Goal: Contribute content

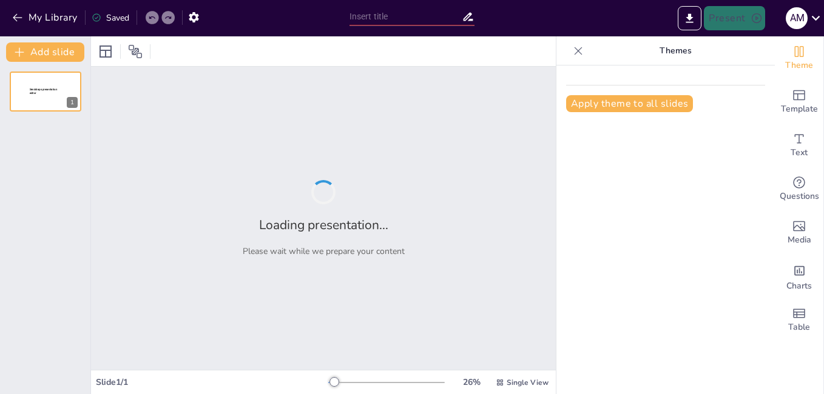
type input "**Portada: [PERSON_NAME] en [MEDICAL_DATA] - Edición 10 [PERSON_NAME]**"
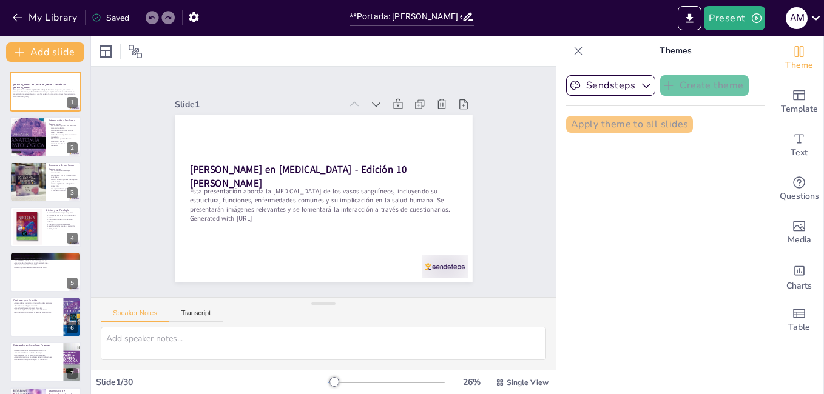
checkbox input "true"
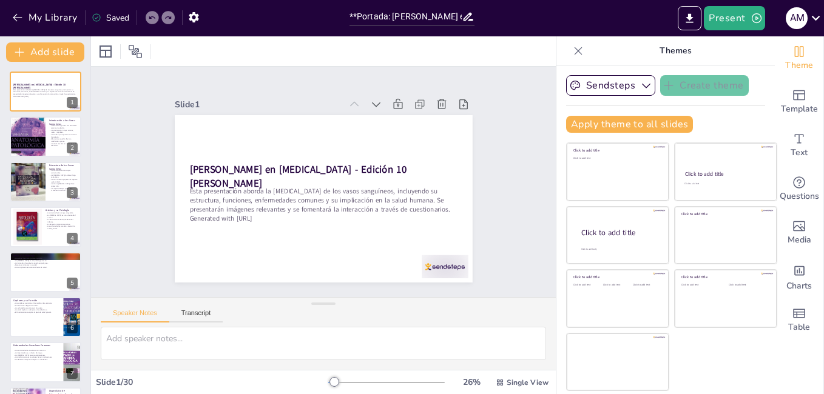
checkbox input "true"
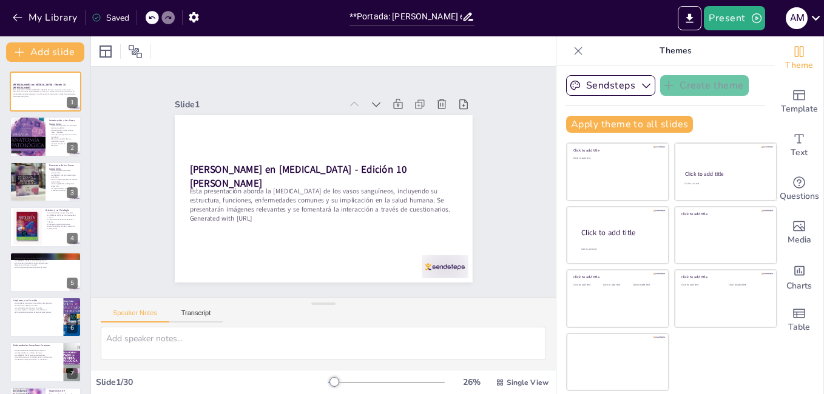
checkbox input "true"
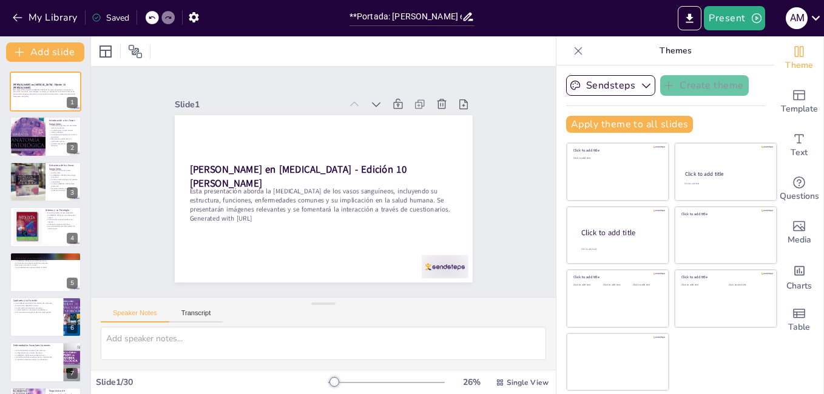
checkbox input "true"
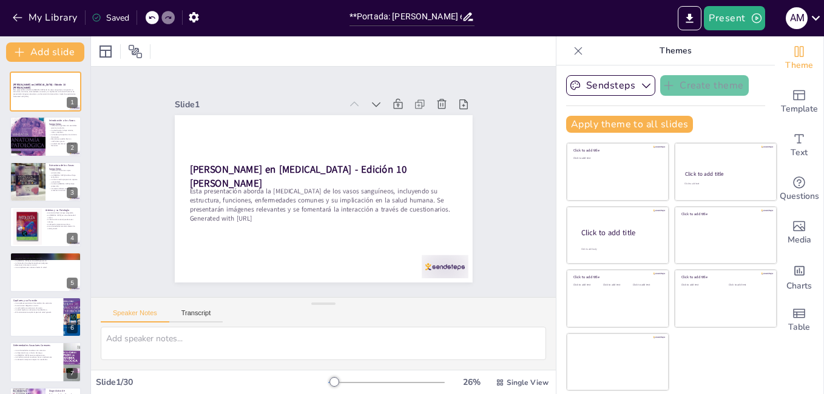
checkbox input "true"
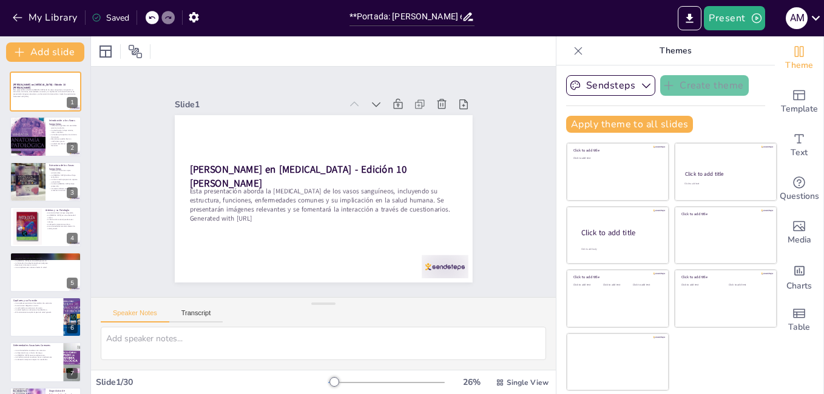
checkbox input "true"
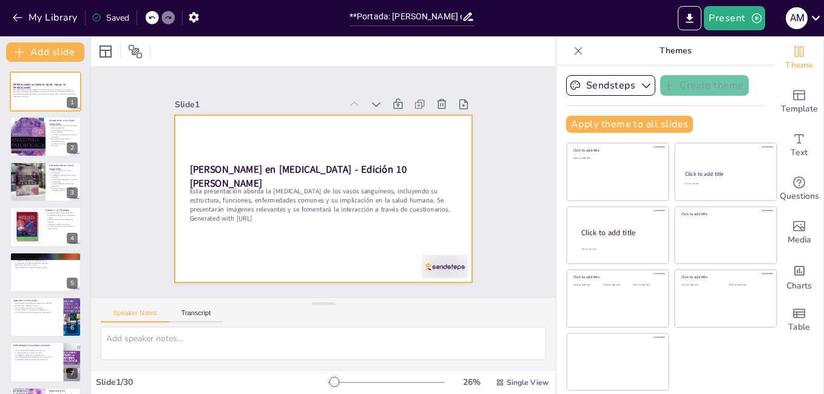
checkbox input "true"
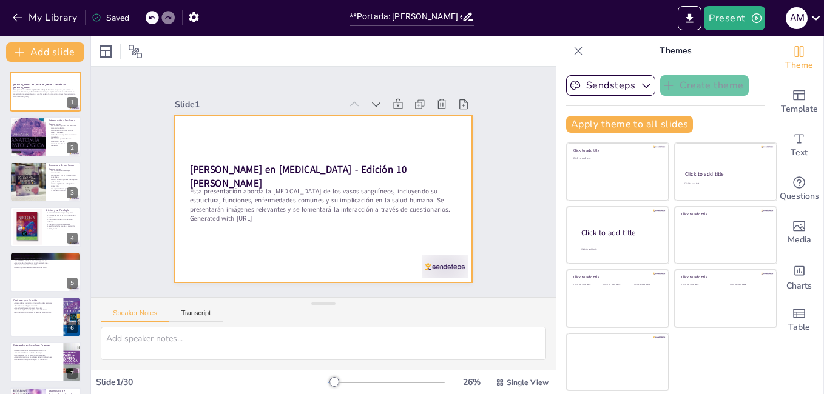
checkbox input "true"
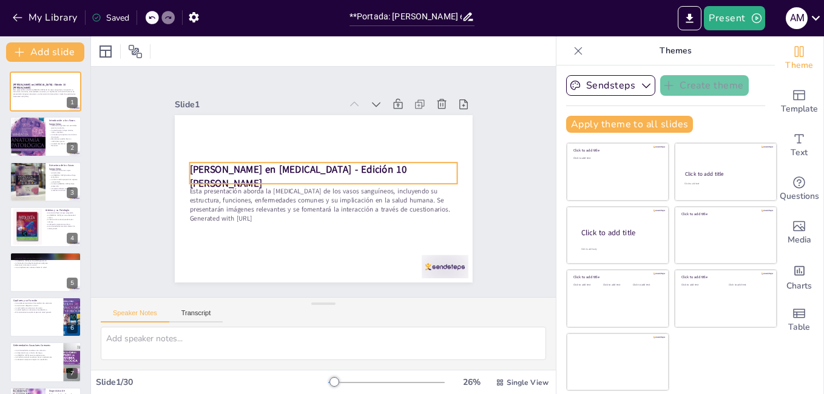
checkbox input "true"
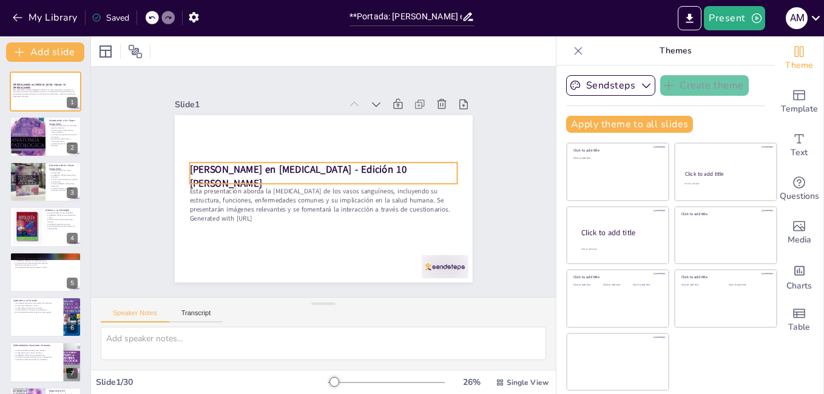
checkbox input "true"
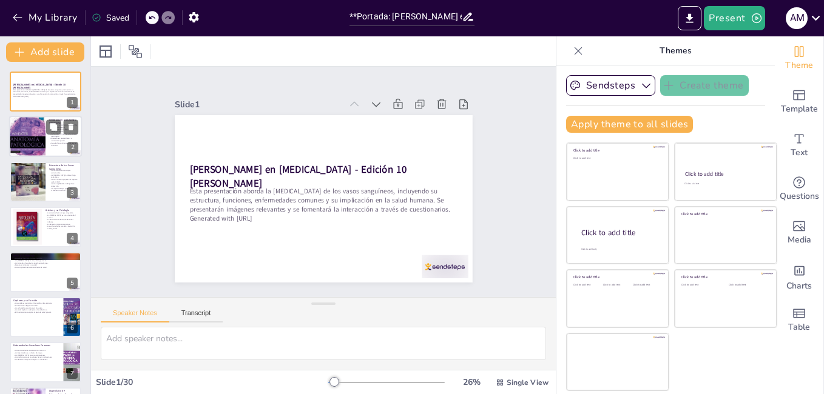
checkbox input "true"
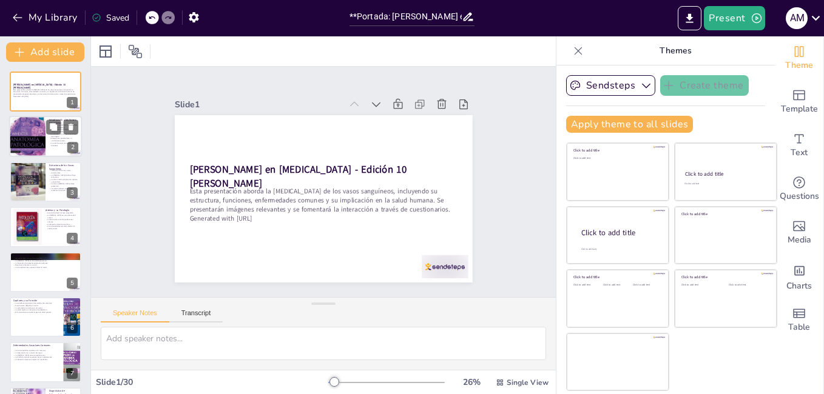
checkbox input "true"
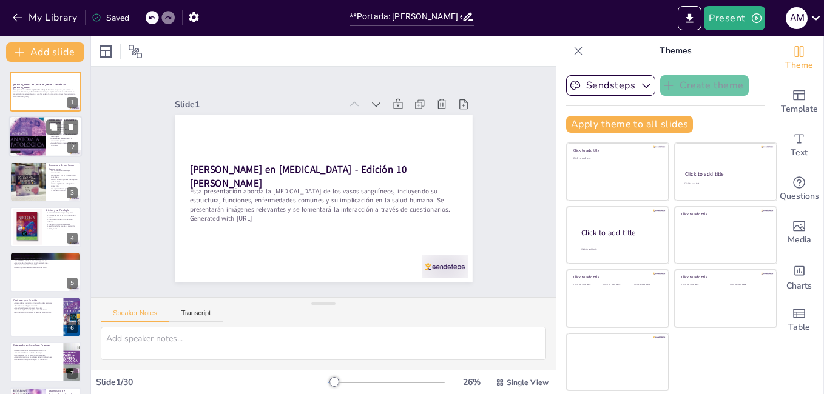
checkbox input "true"
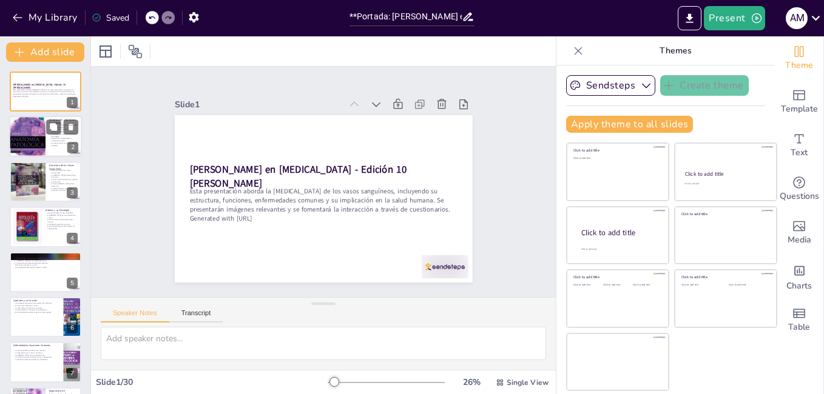
checkbox input "true"
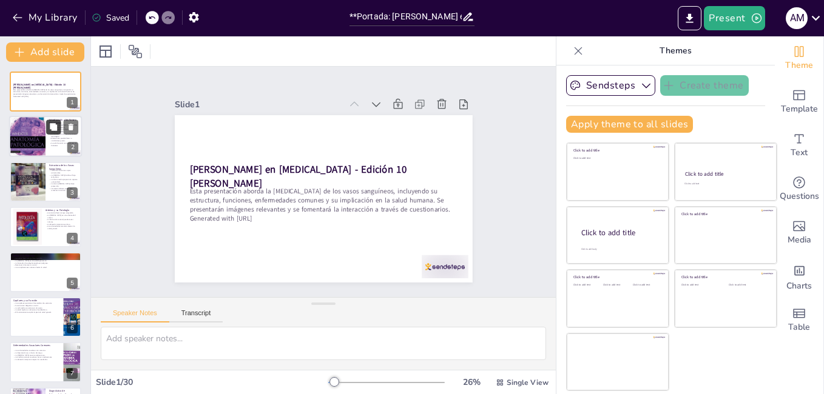
checkbox input "true"
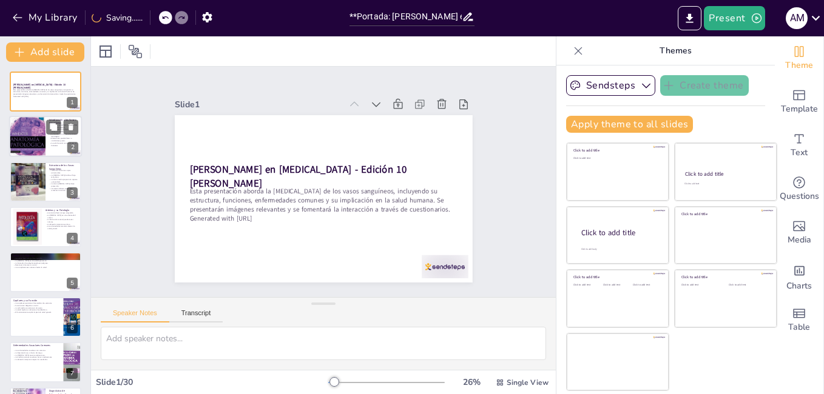
checkbox input "true"
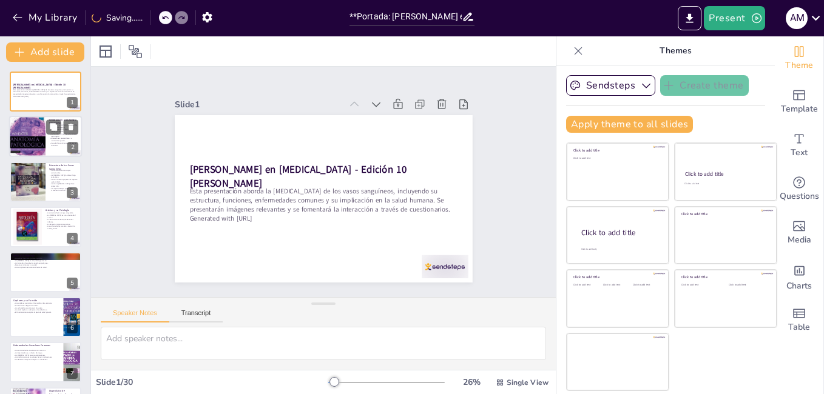
checkbox input "true"
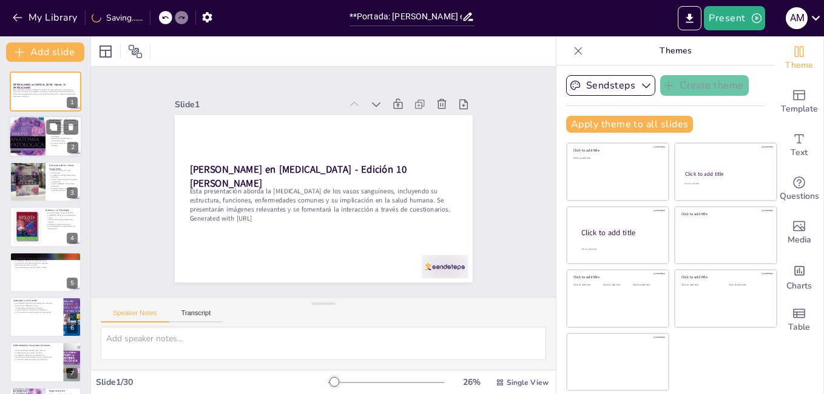
checkbox input "true"
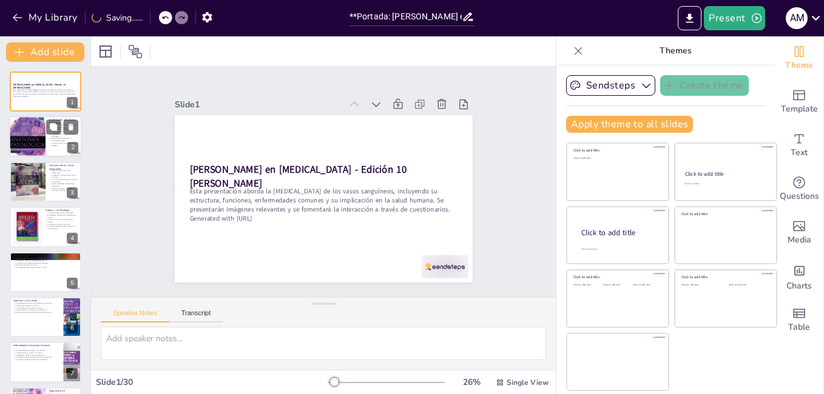
checkbox input "true"
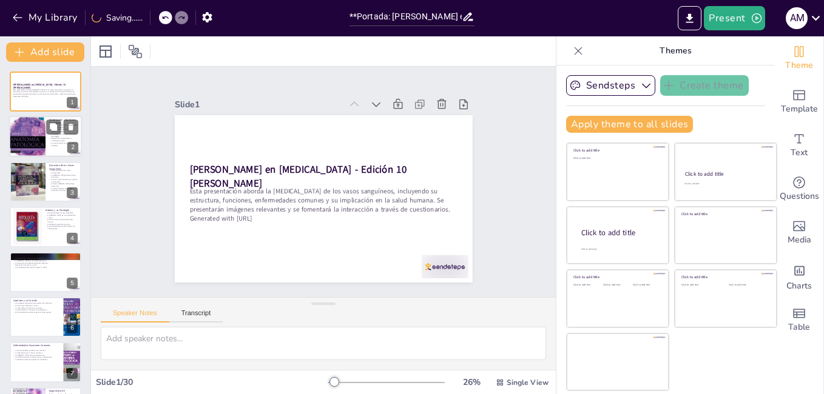
click at [15, 137] on div at bounding box center [27, 137] width 36 height 52
type textarea "Los vasos sanguíneos son fundamentales para el transporte de sangre, lo que per…"
checkbox input "true"
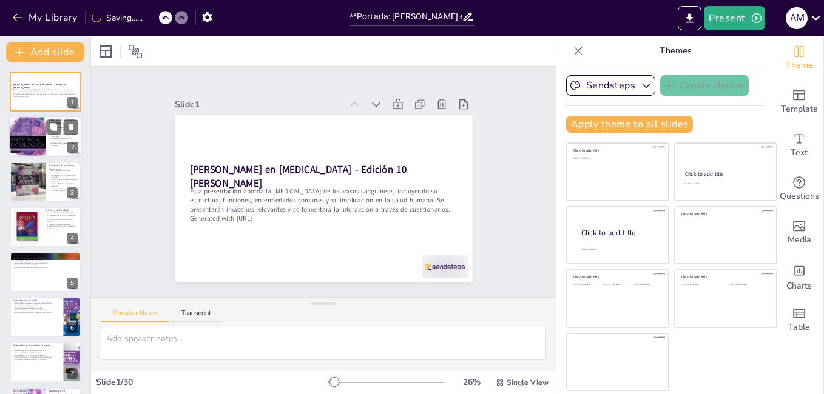
checkbox input "true"
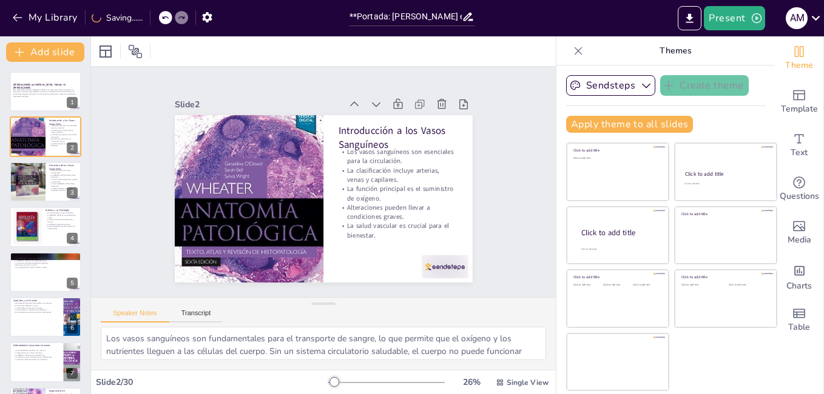
checkbox input "true"
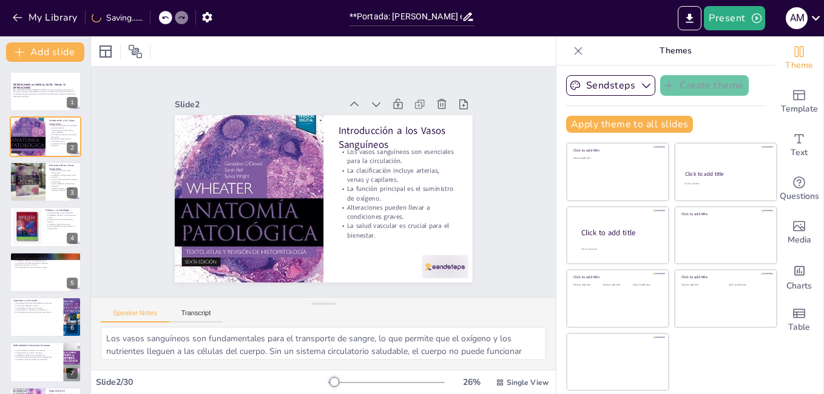
checkbox input "true"
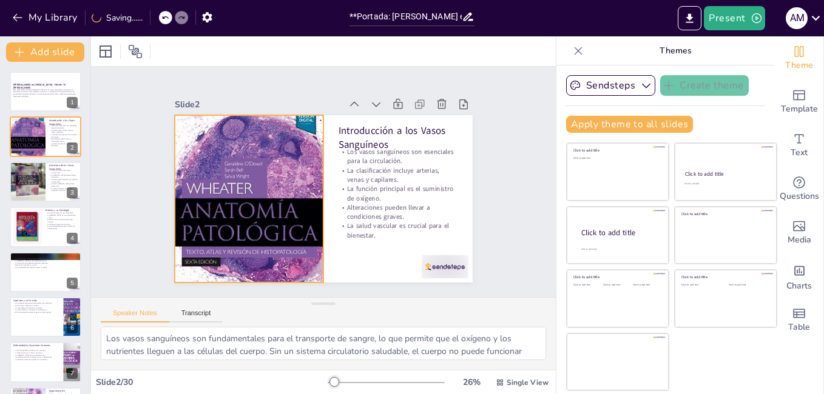
checkbox input "true"
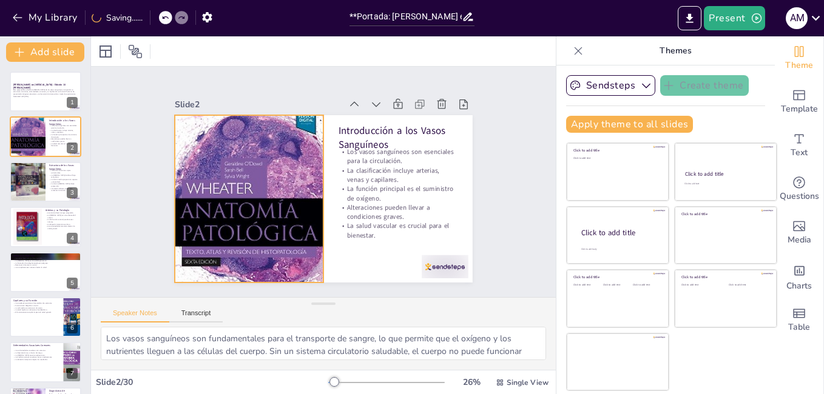
checkbox input "true"
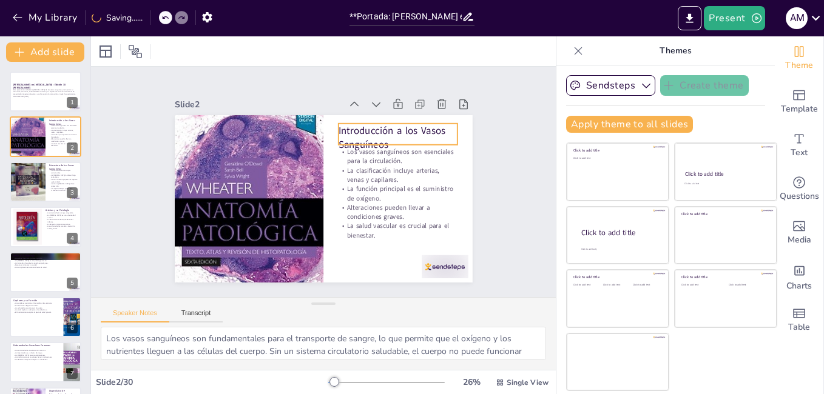
checkbox input "true"
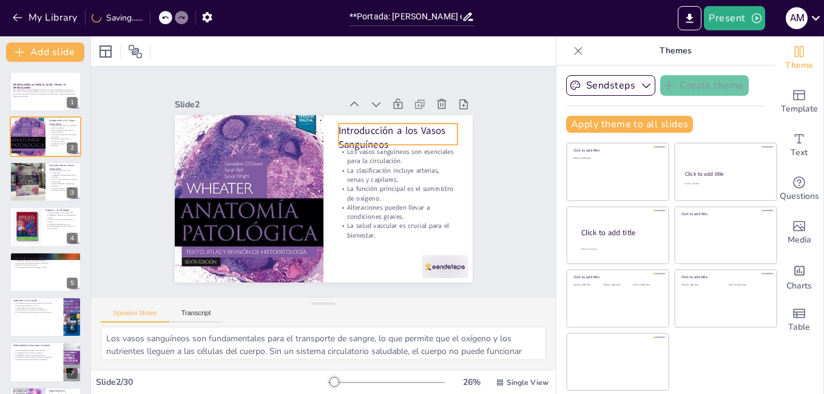
checkbox input "true"
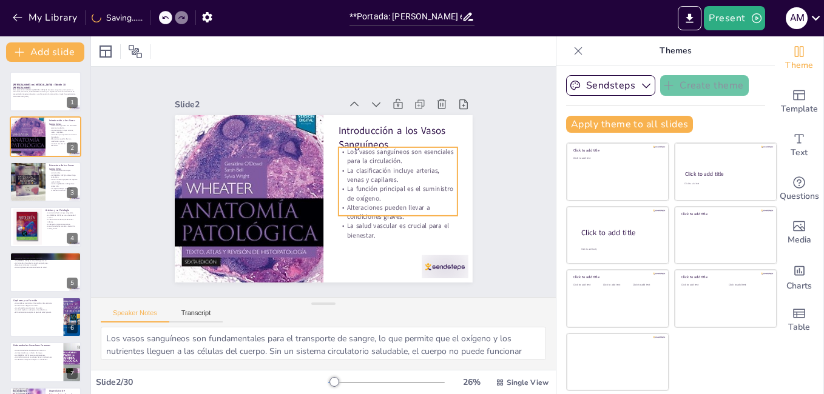
checkbox input "true"
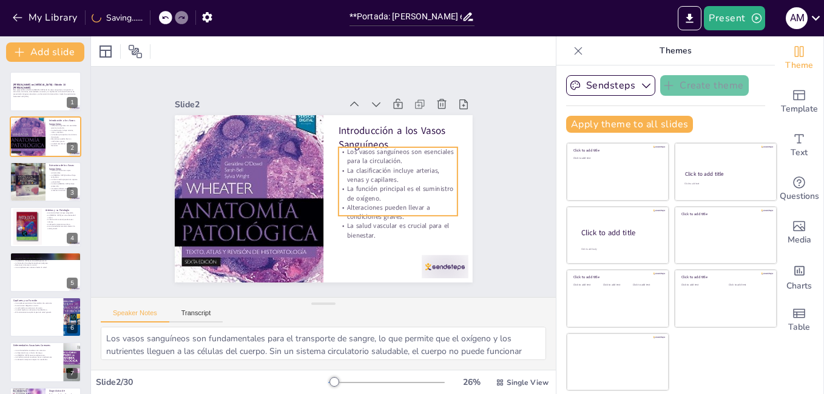
checkbox input "true"
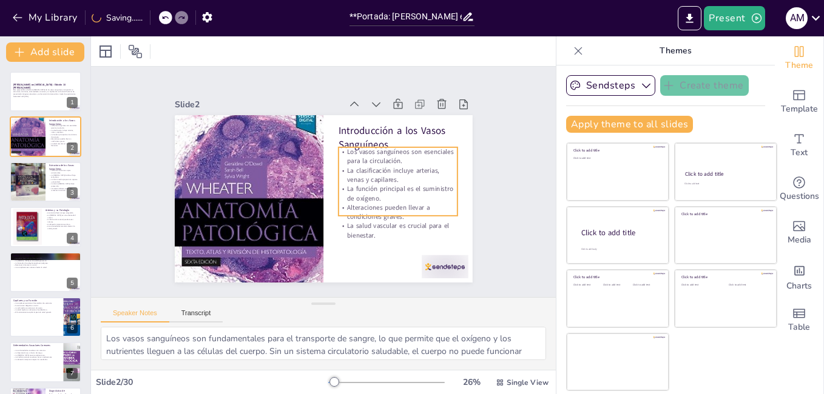
checkbox input "true"
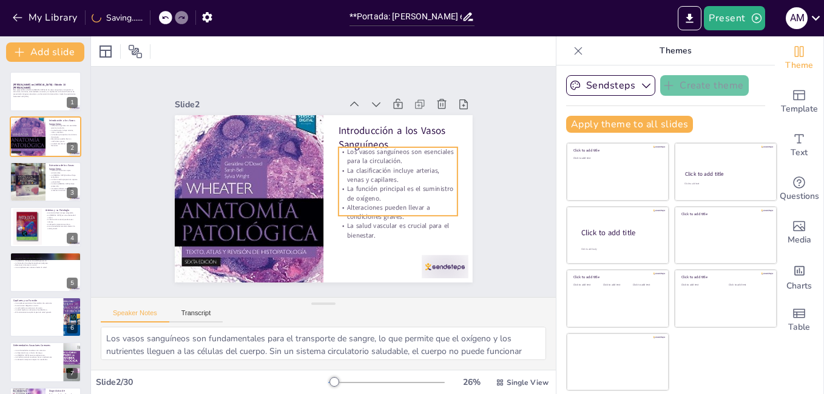
checkbox input "true"
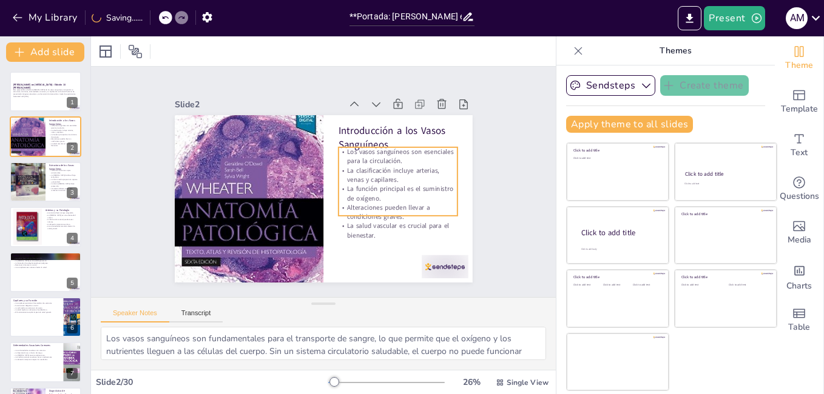
checkbox input "true"
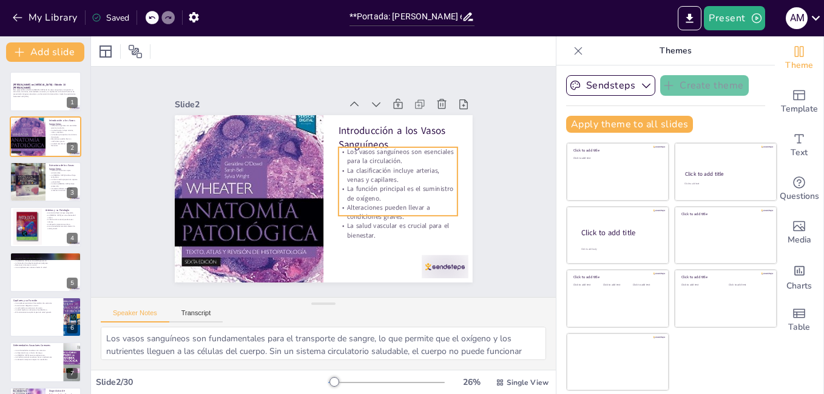
checkbox input "true"
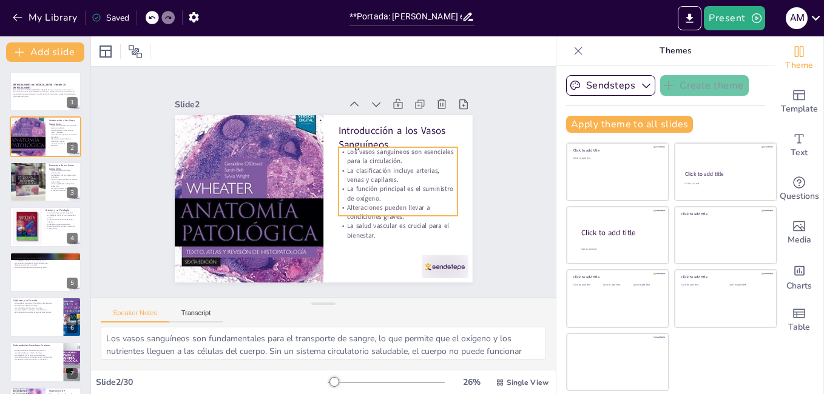
checkbox input "true"
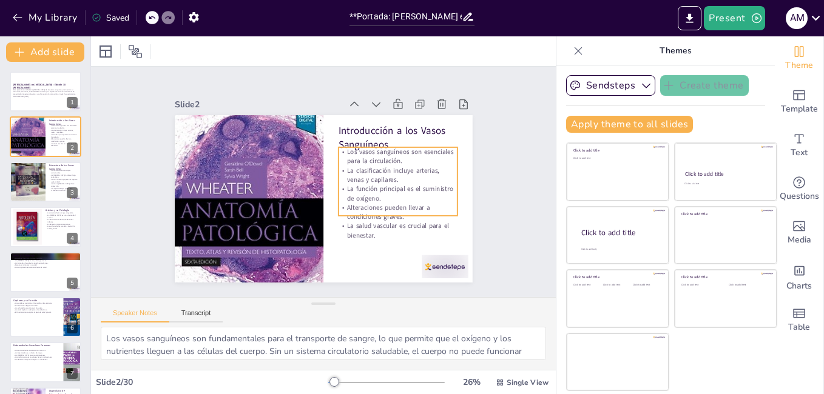
checkbox input "true"
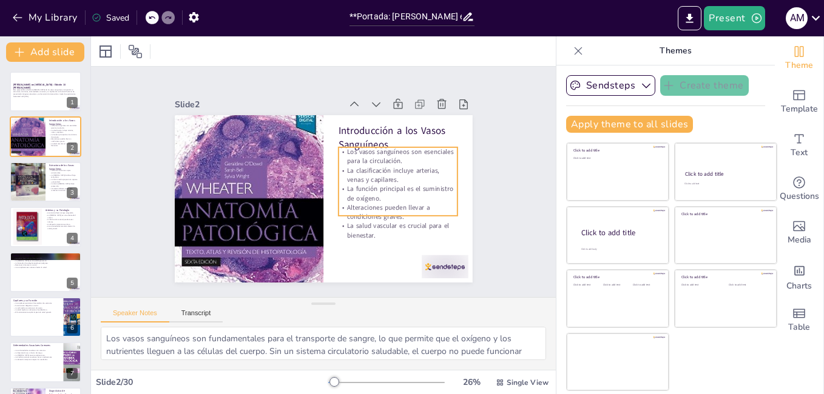
checkbox input "true"
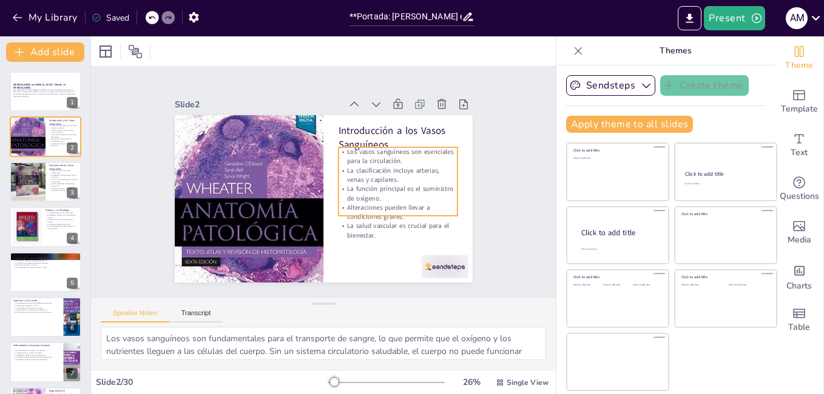
checkbox input "true"
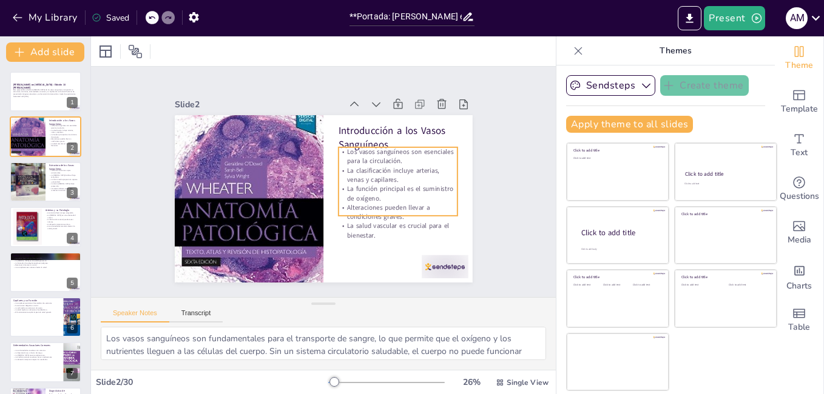
checkbox input "true"
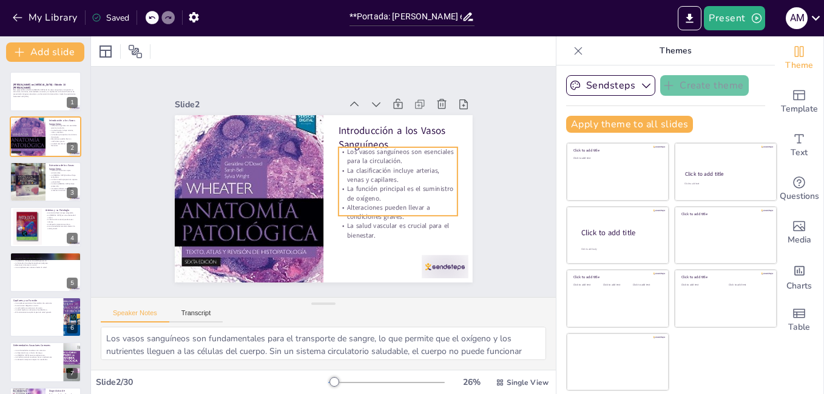
checkbox input "true"
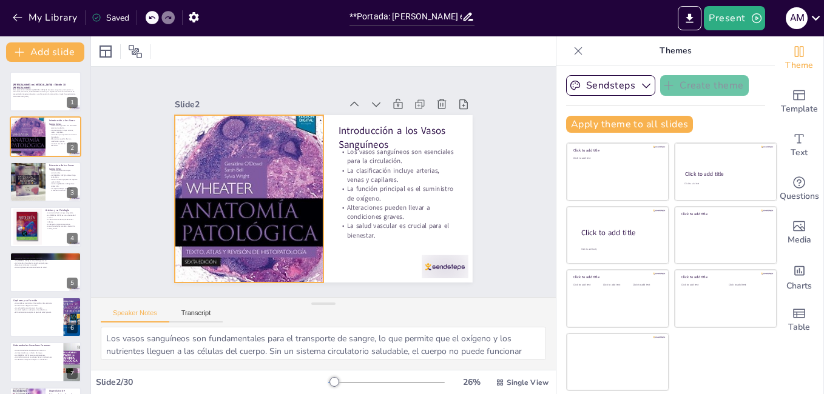
checkbox input "true"
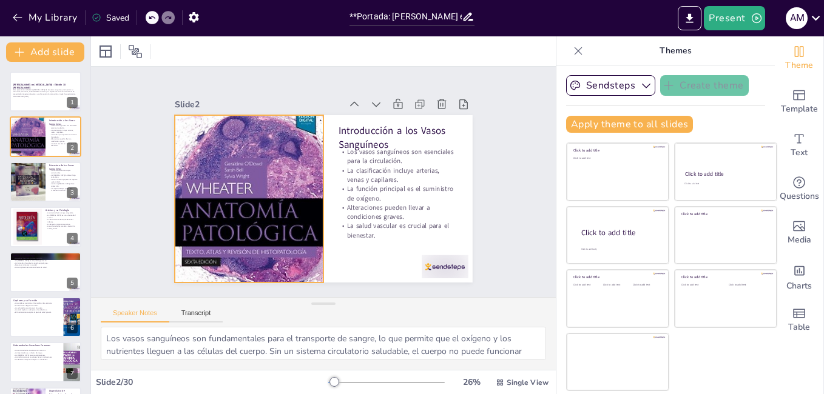
checkbox input "true"
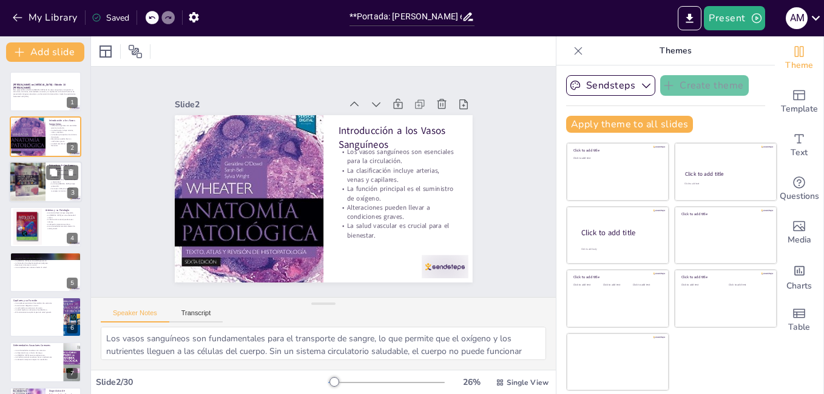
click at [22, 184] on div at bounding box center [27, 182] width 36 height 49
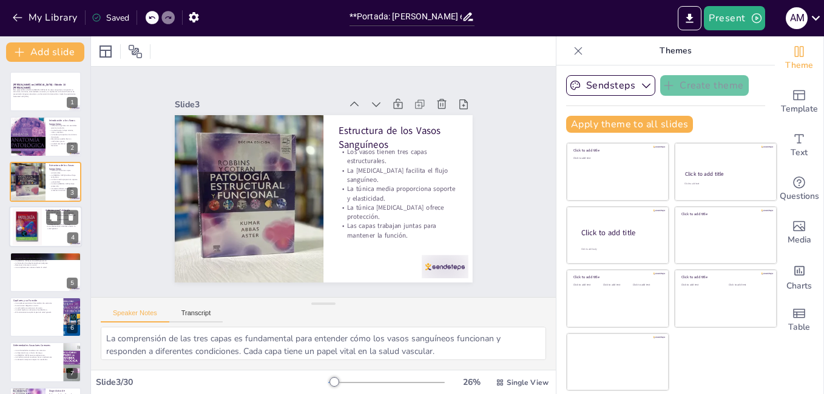
click at [29, 221] on div at bounding box center [26, 227] width 37 height 37
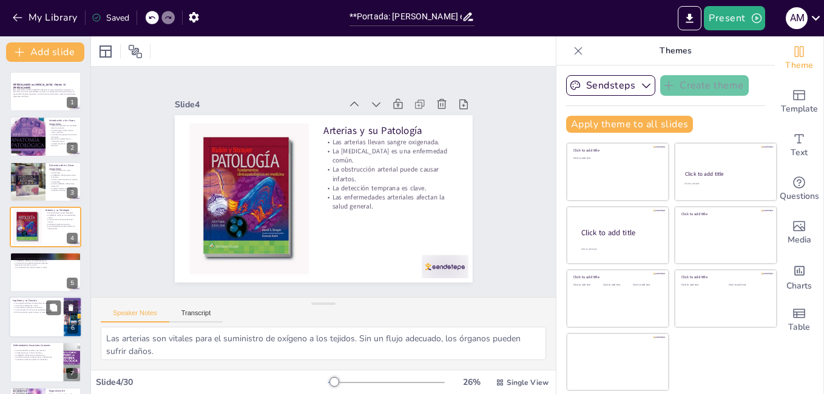
click at [21, 270] on div at bounding box center [46, 272] width 72 height 40
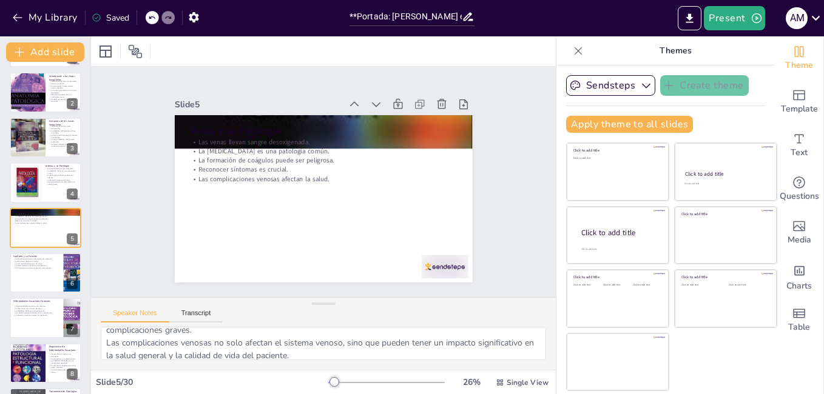
scroll to position [105, 0]
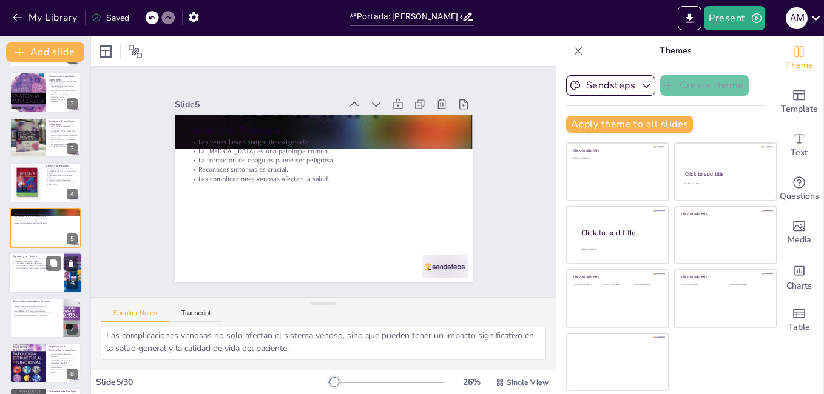
click at [21, 271] on div at bounding box center [45, 272] width 73 height 41
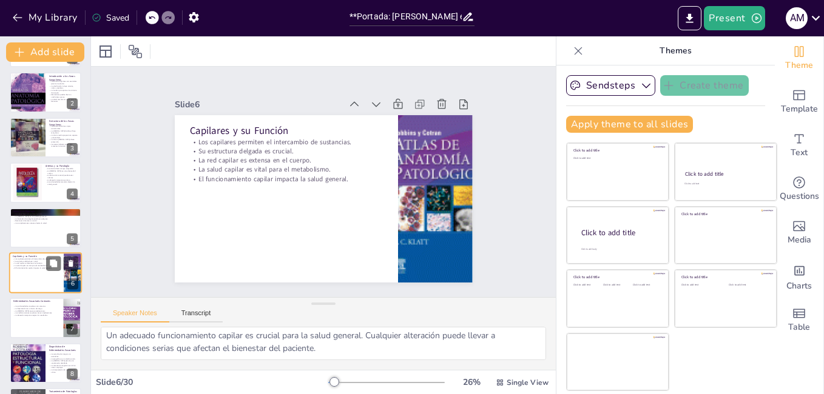
scroll to position [89, 0]
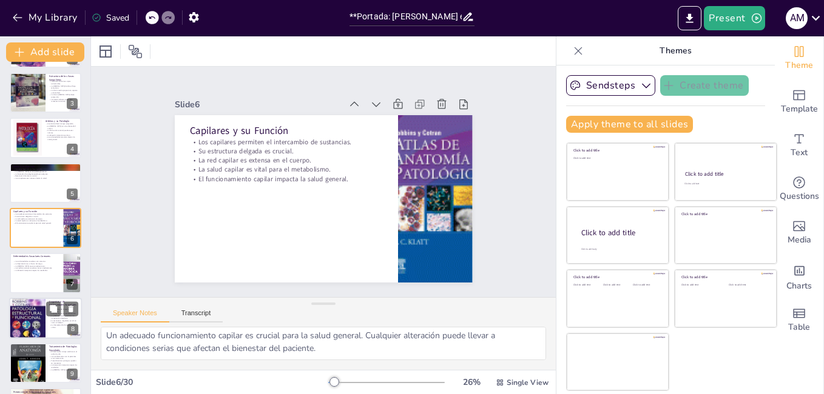
click at [25, 269] on p "Las malformaciones vasculares tienen implicaciones." at bounding box center [36, 269] width 47 height 2
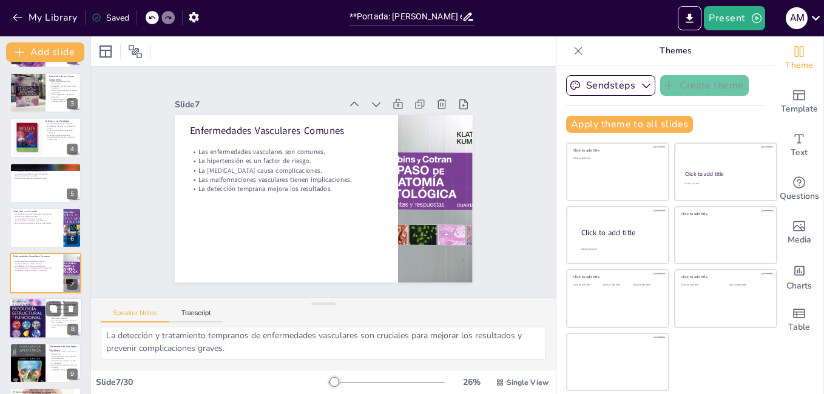
scroll to position [134, 0]
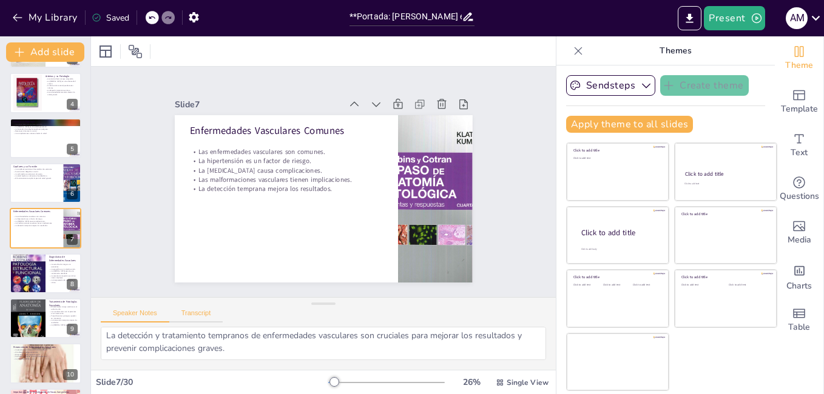
click at [201, 313] on button "Transcript" at bounding box center [196, 315] width 54 height 13
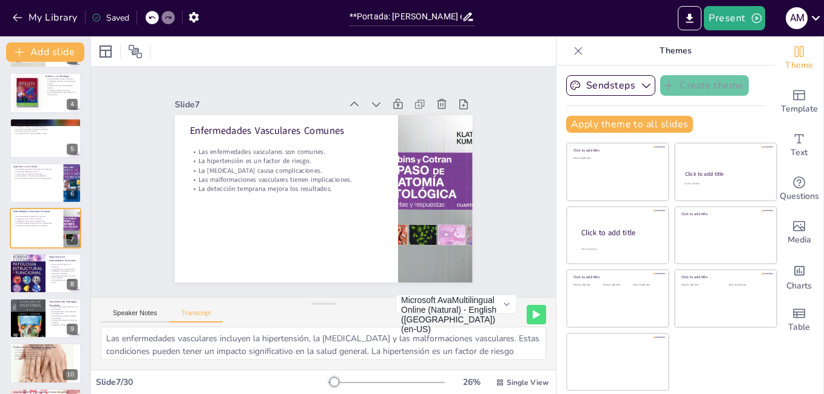
scroll to position [41, 0]
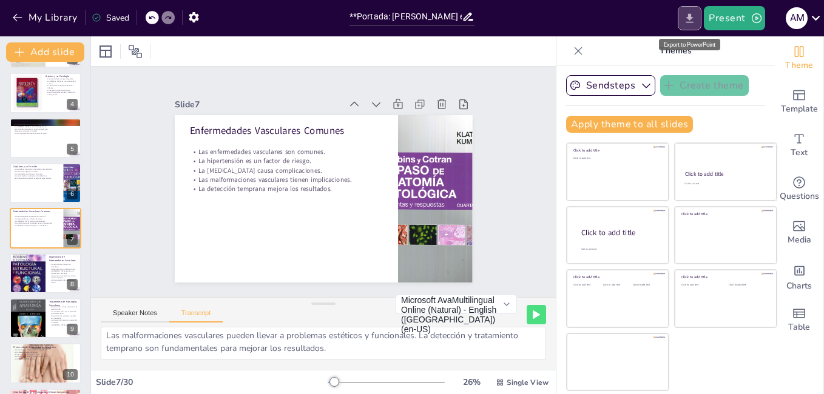
click at [693, 18] on icon "Export to PowerPoint" at bounding box center [689, 18] width 13 height 13
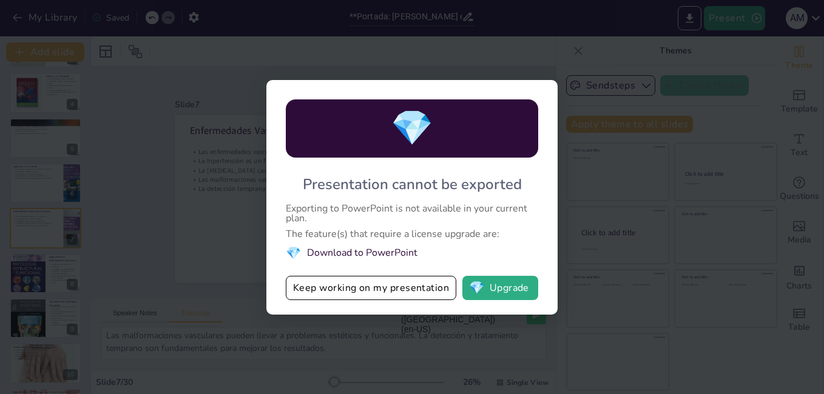
click at [536, 92] on div "💎 Presentation cannot be exported Exporting to PowerPoint is not available in y…" at bounding box center [411, 197] width 291 height 235
click at [408, 292] on button "Keep working on my presentation" at bounding box center [371, 288] width 170 height 24
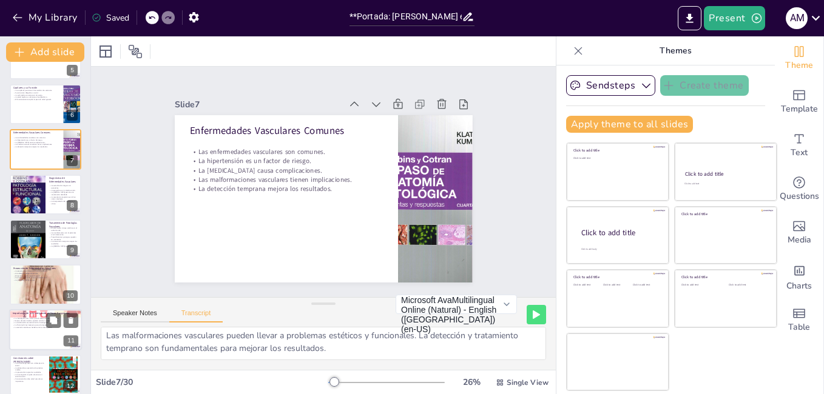
scroll to position [255, 0]
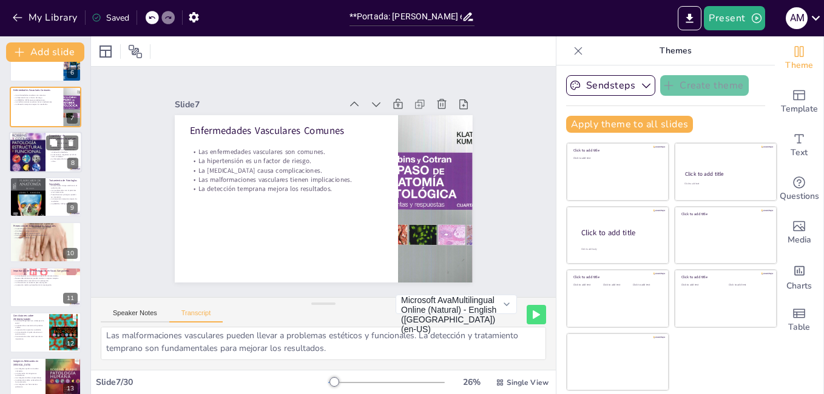
click at [25, 153] on div at bounding box center [27, 152] width 36 height 72
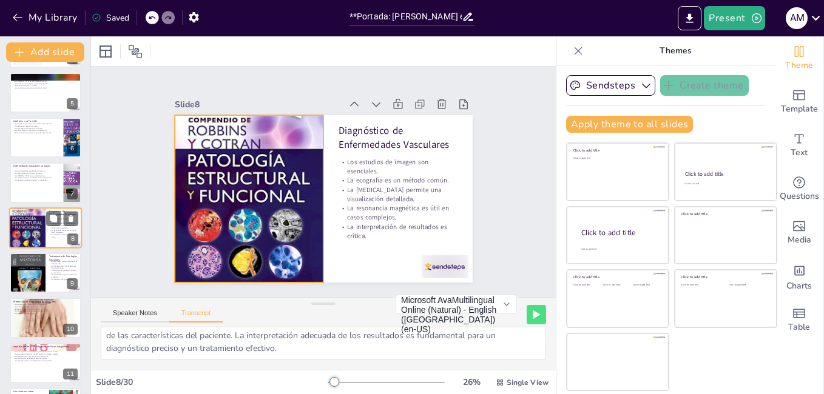
click at [44, 246] on div at bounding box center [27, 228] width 36 height 72
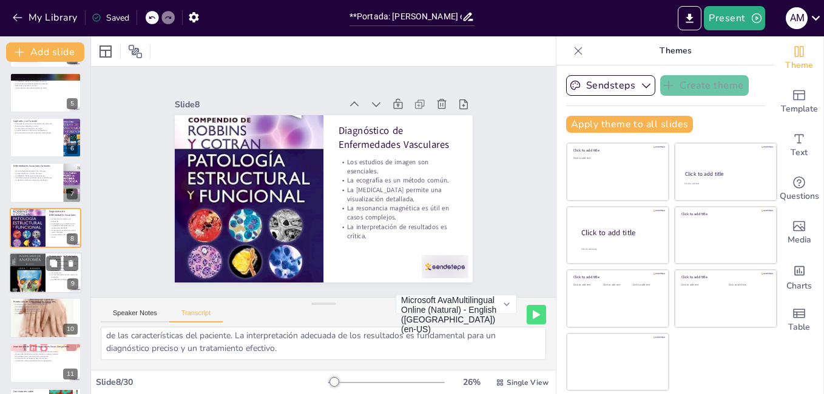
click at [46, 276] on div at bounding box center [45, 272] width 73 height 41
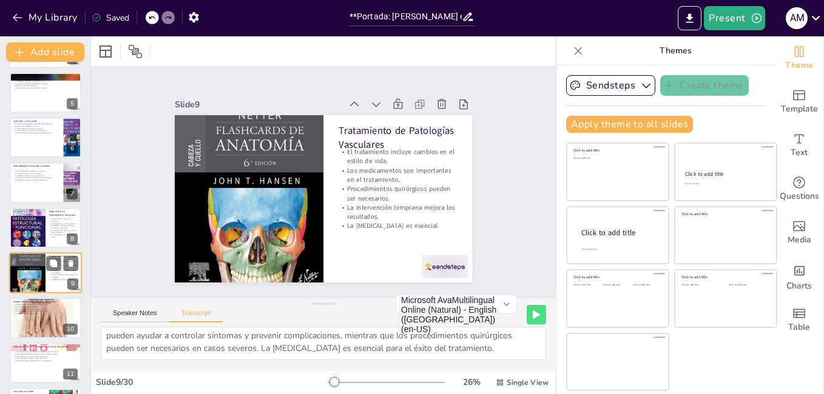
scroll to position [224, 0]
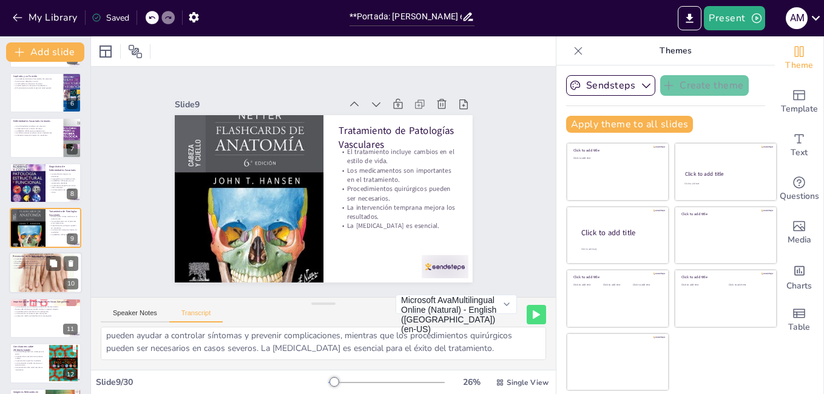
click at [29, 289] on div at bounding box center [45, 273] width 73 height 91
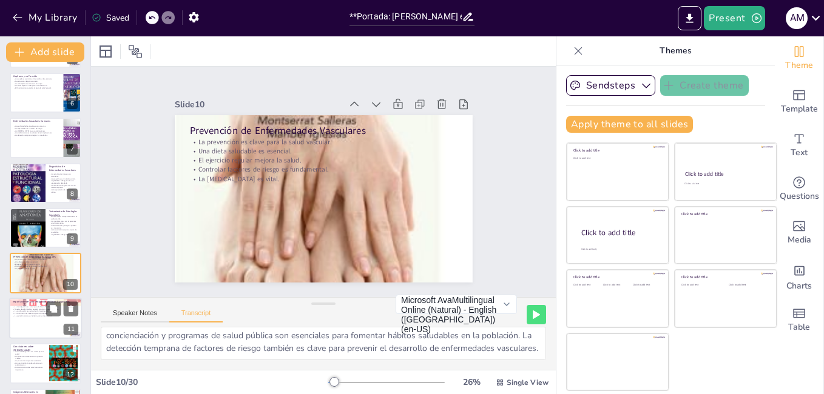
scroll to position [270, 0]
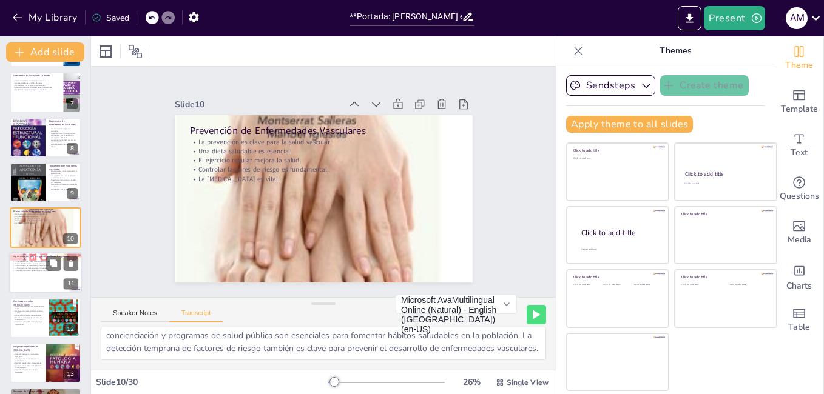
click at [19, 286] on div at bounding box center [45, 272] width 73 height 41
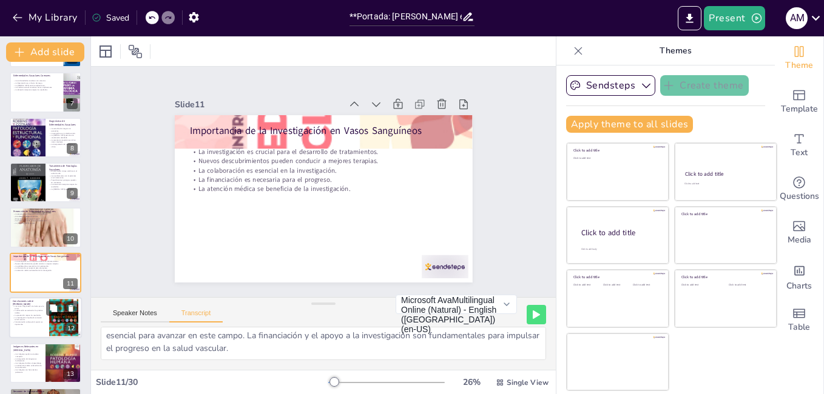
scroll to position [315, 0]
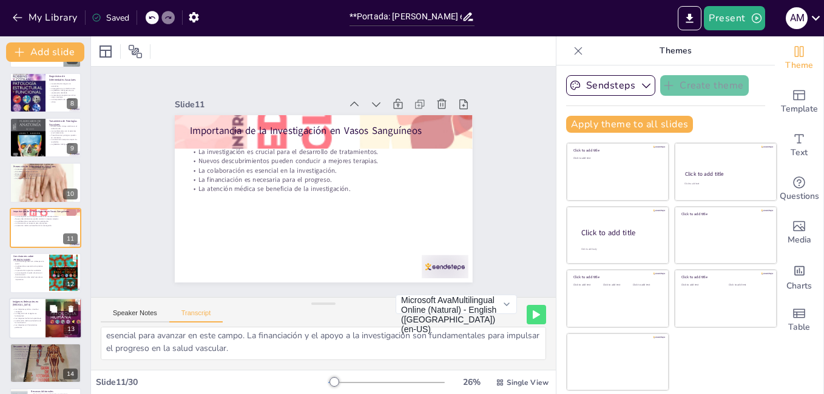
click at [23, 309] on p "Las imágenes ayudan a visualizar conceptos." at bounding box center [27, 310] width 29 height 4
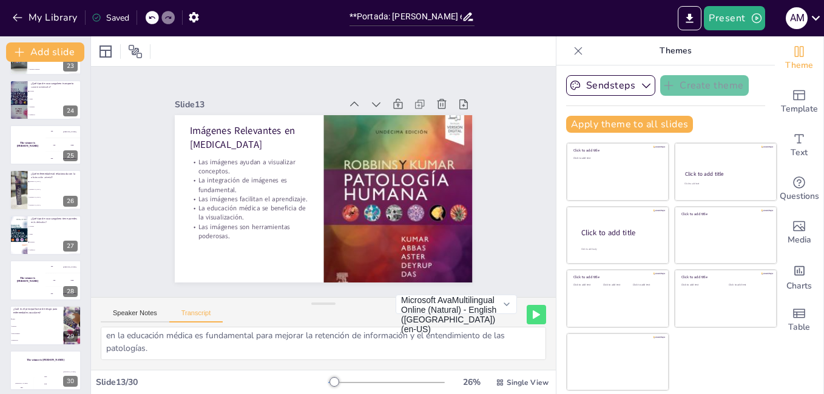
scroll to position [1036, 0]
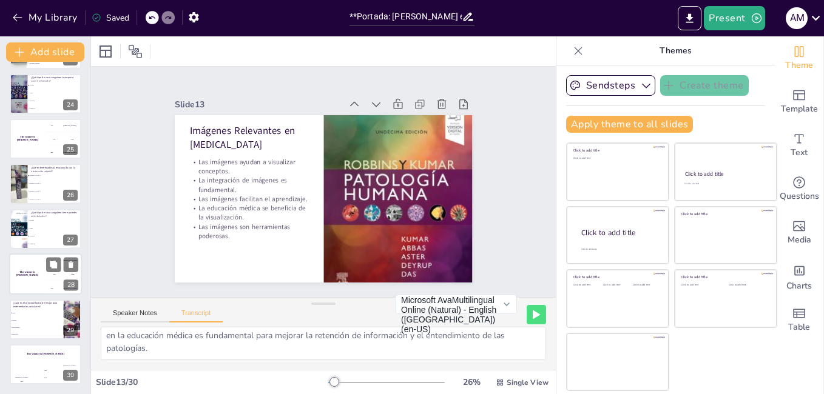
click at [49, 294] on div "The winner is [PERSON_NAME] 🏆 100 [PERSON_NAME] 200 Jaap 300 [PERSON_NAME] 28" at bounding box center [45, 274] width 73 height 41
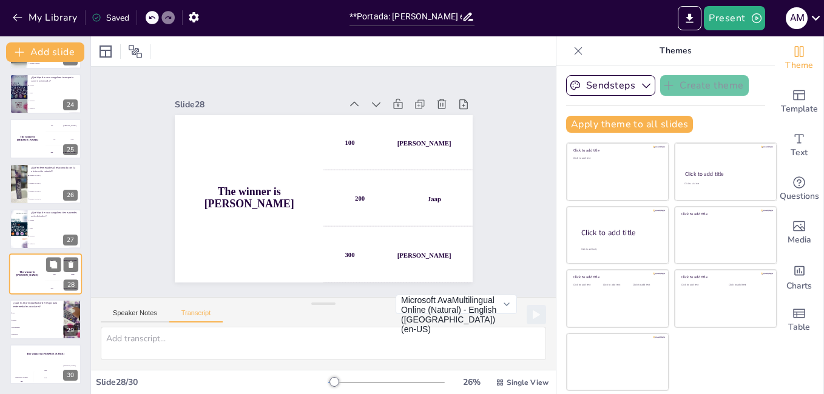
scroll to position [0, 0]
click at [58, 315] on button at bounding box center [53, 310] width 15 height 15
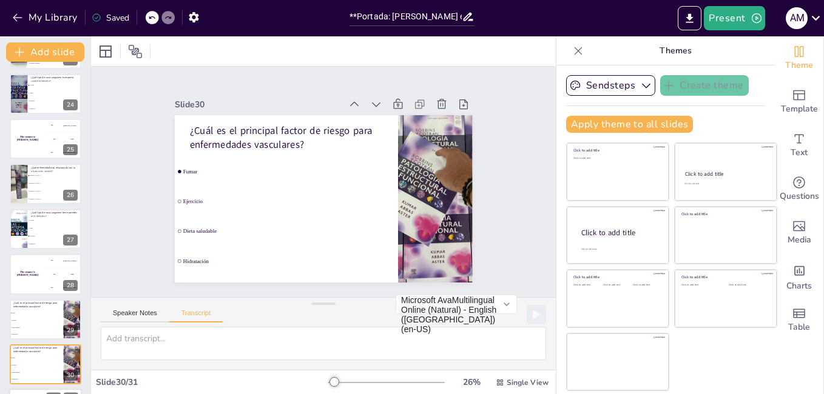
scroll to position [1081, 0]
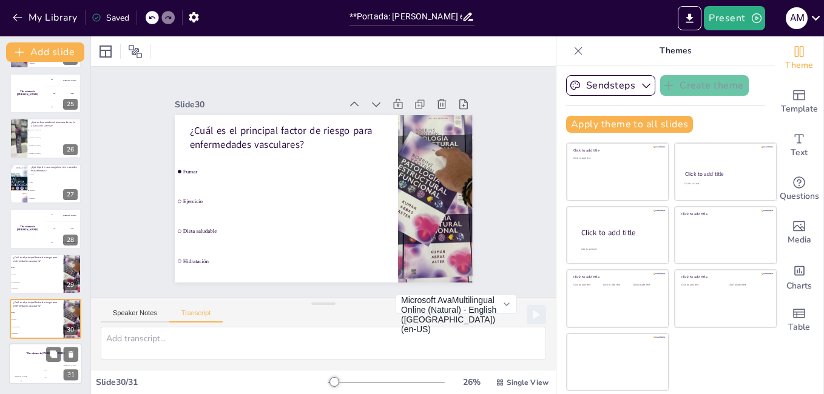
click at [24, 356] on div "The winner is [PERSON_NAME]" at bounding box center [45, 354] width 73 height 21
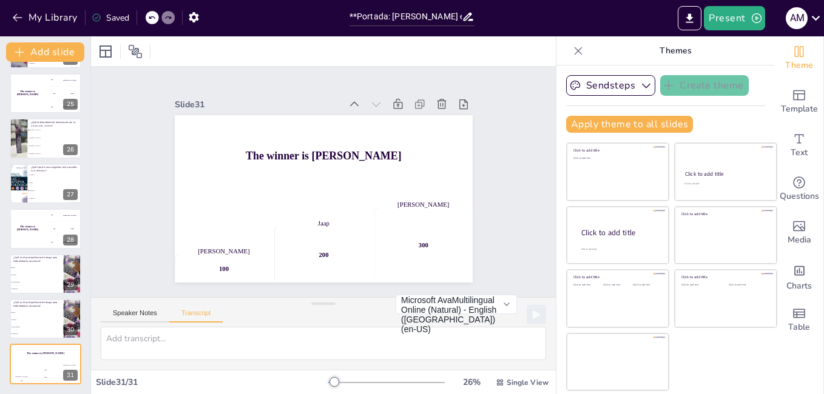
click at [471, 20] on icon at bounding box center [468, 16] width 13 height 13
click at [471, 20] on icon at bounding box center [469, 17] width 10 height 8
click at [467, 18] on icon at bounding box center [468, 16] width 13 height 13
click at [16, 16] on icon "button" at bounding box center [17, 18] width 9 height 8
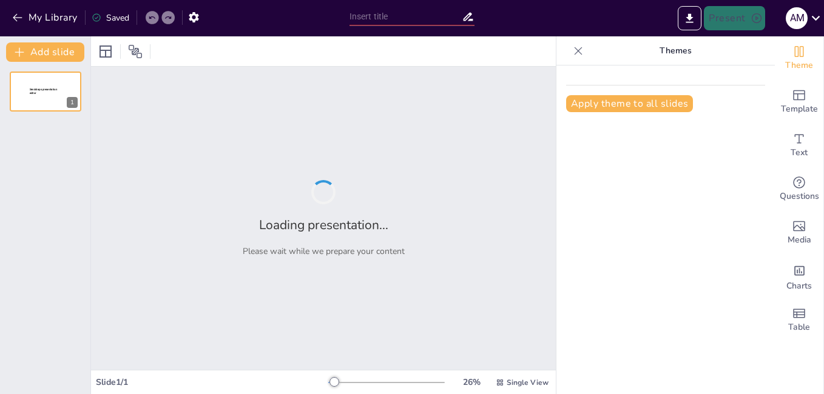
type input "Análisis de los Vasos Sanguíneos según [PERSON_NAME]: Edición 10"
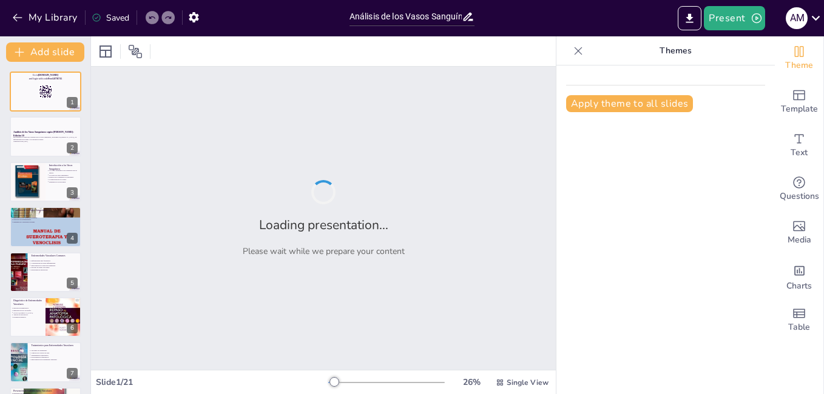
checkbox input "true"
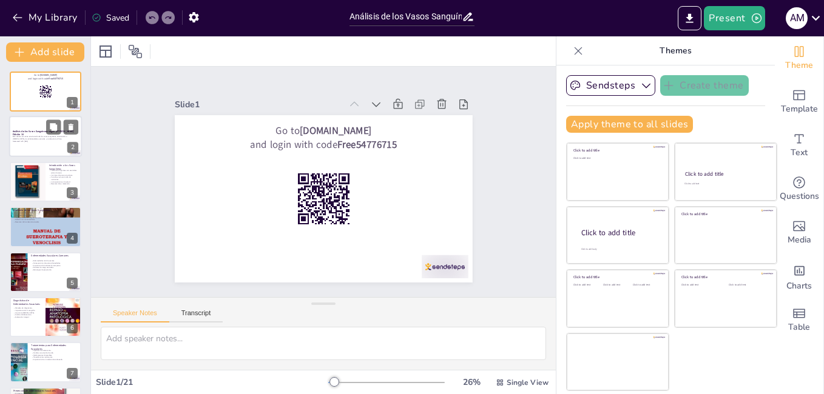
click at [63, 137] on p "Este análisis se centra en el estudio de los vasos sanguíneos, abordando su ana…" at bounding box center [46, 138] width 66 height 4
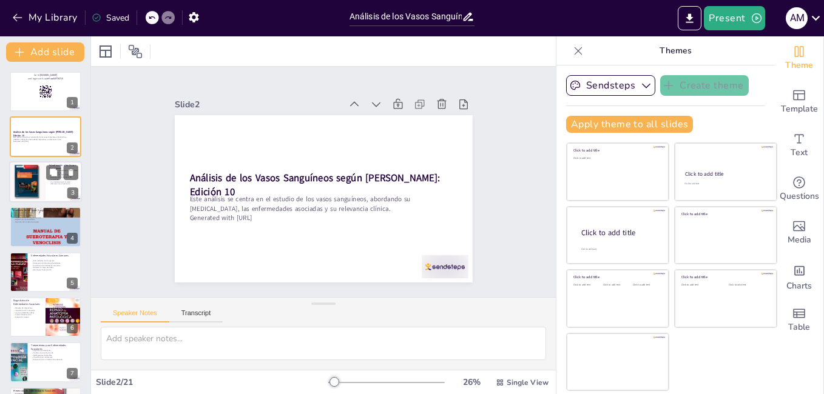
checkbox input "true"
click at [24, 180] on div at bounding box center [27, 181] width 41 height 41
type textarea "Los vasos sanguíneos son fundamentales para la circulación sanguínea y el sumin…"
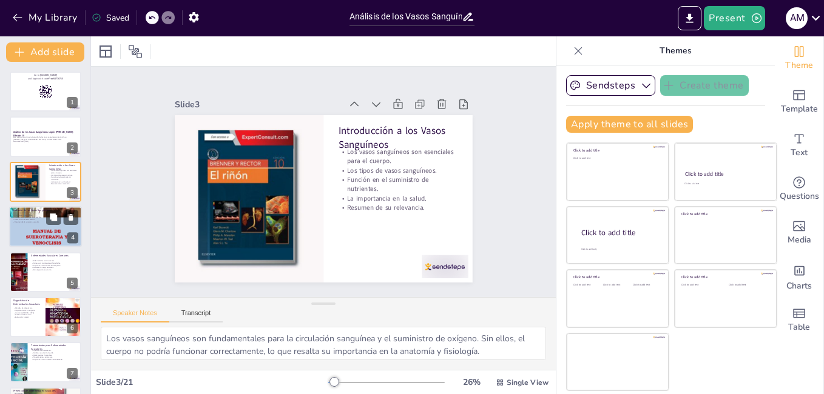
checkbox input "true"
click at [21, 230] on div at bounding box center [45, 226] width 73 height 103
type textarea "La estructura de los vasos sanguíneos es compleja, con tres capas que tienen ro…"
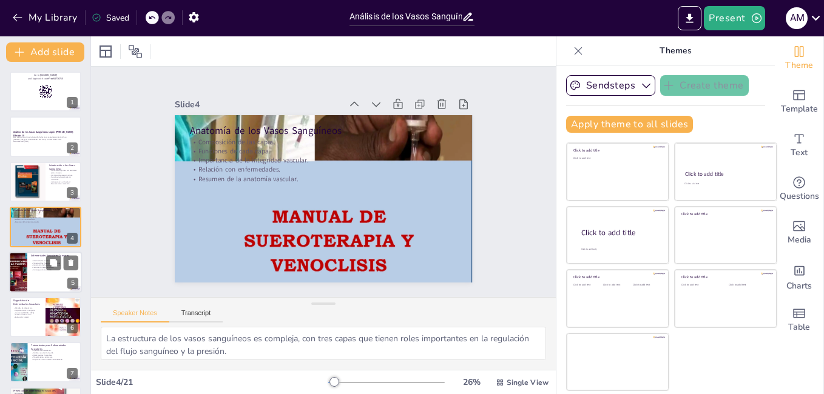
checkbox input "true"
click at [42, 285] on div at bounding box center [45, 272] width 73 height 41
type textarea "La aterosclerosis, la trombosis y la hipertensión son algunas de las condicione…"
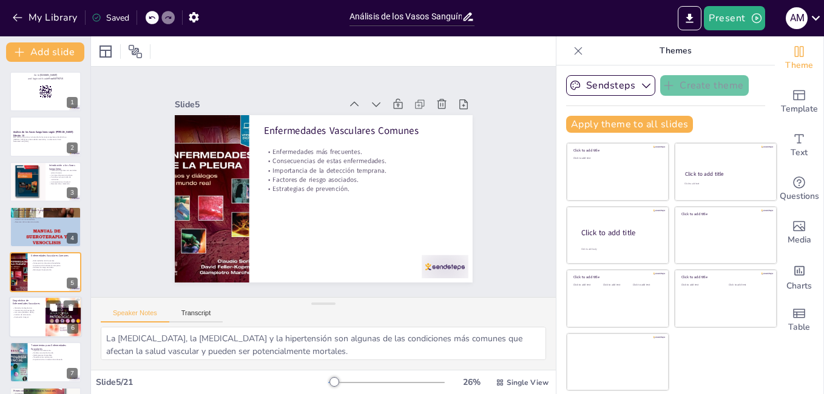
scroll to position [44, 0]
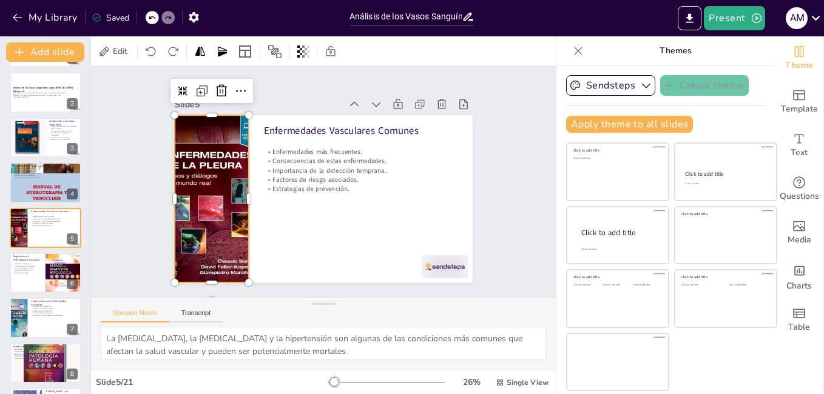
click at [194, 215] on div at bounding box center [212, 198] width 112 height 167
click at [212, 92] on div at bounding box center [221, 90] width 19 height 19
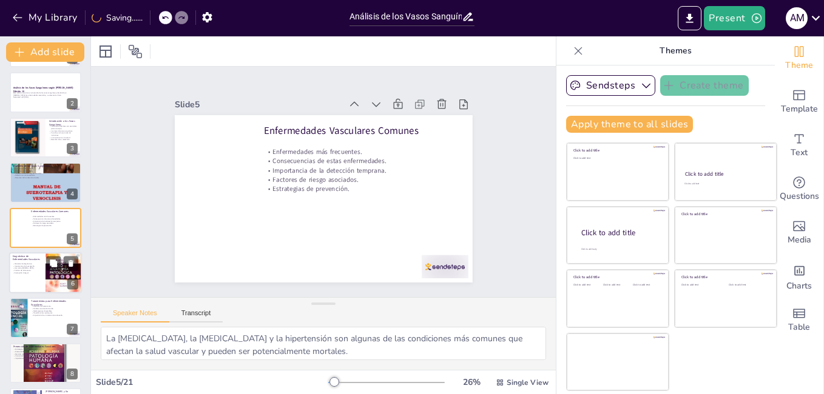
checkbox input "true"
click at [62, 273] on div at bounding box center [64, 273] width 36 height 47
type textarea "Existen diversos métodos para diagnosticar enfermedades vasculares, cada uno co…"
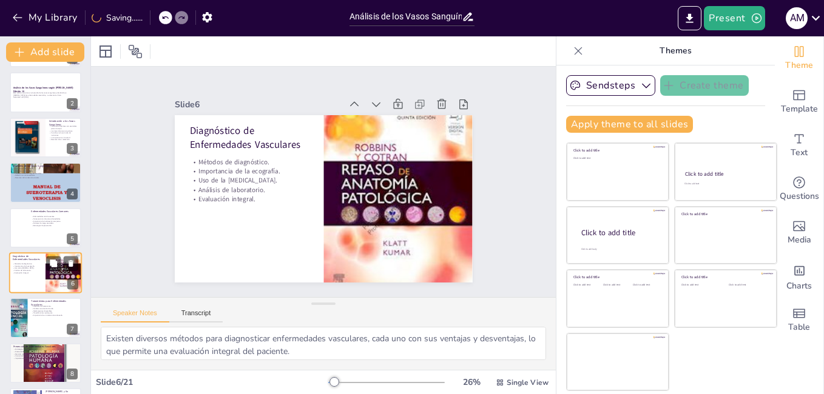
scroll to position [89, 0]
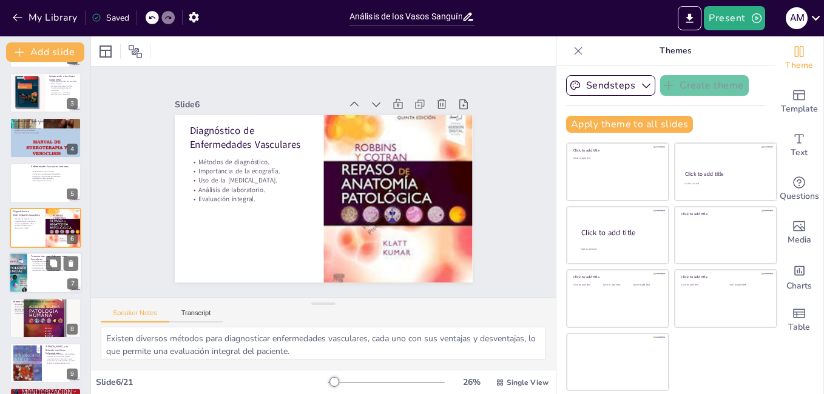
checkbox input "true"
click at [48, 272] on div "Tratamientos para Enfermedades Vasculares Opciones de tratamiento. Cambios en e…" at bounding box center [45, 273] width 73 height 41
type textarea "Existen múltiples opciones de tratamiento que varían según la condición del pac…"
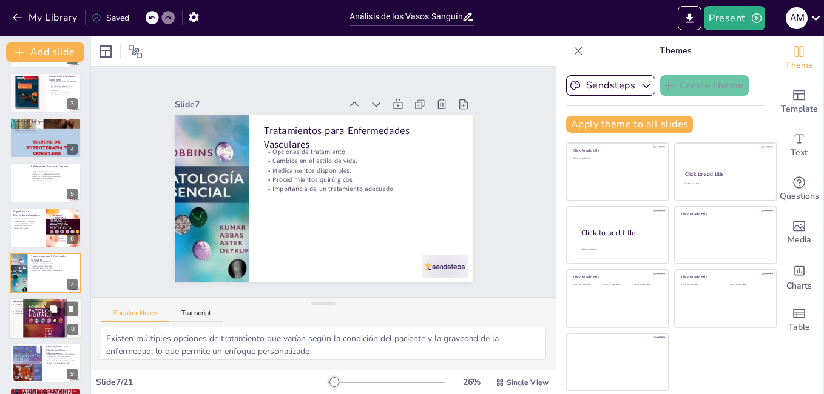
scroll to position [134, 0]
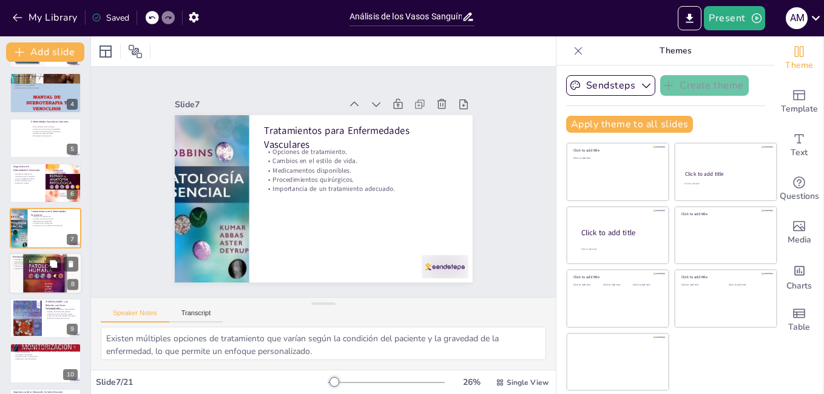
checkbox input "true"
click at [23, 269] on p "Importancia de la prevención." at bounding box center [45, 269] width 64 height 2
type textarea "Mantener un enfoque proactivo hacia la salud vascular es esencial. Estrategias …"
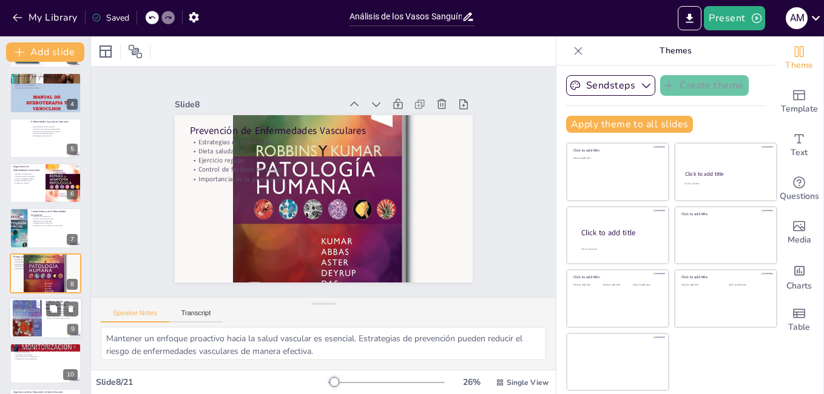
scroll to position [180, 0]
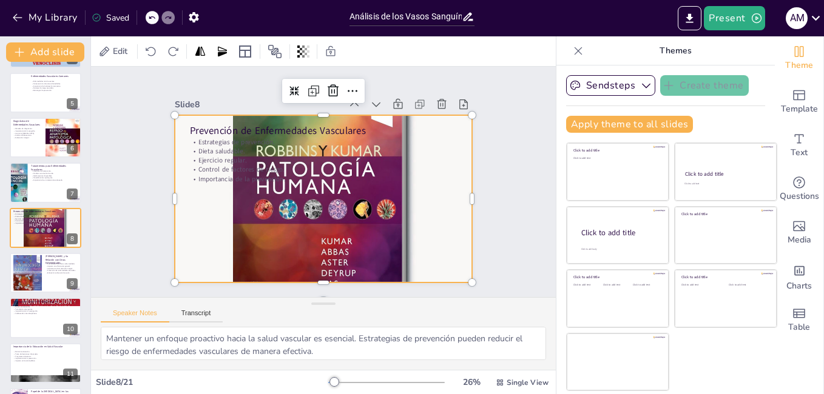
click at [264, 252] on div at bounding box center [322, 198] width 340 height 451
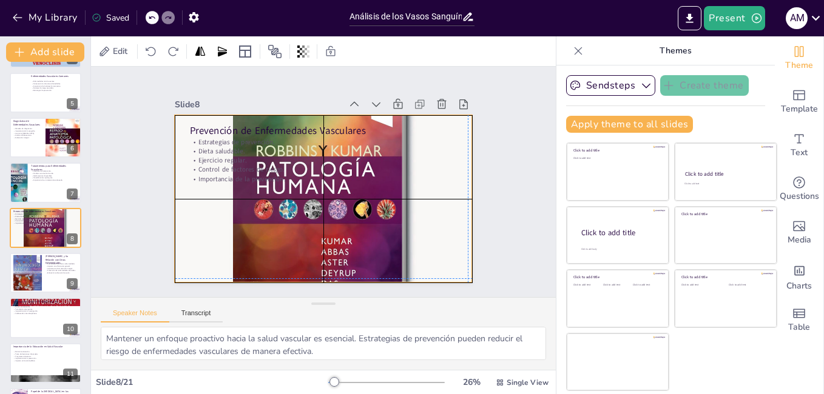
click at [275, 220] on div at bounding box center [324, 199] width 298 height 422
click at [339, 212] on div at bounding box center [322, 198] width 340 height 451
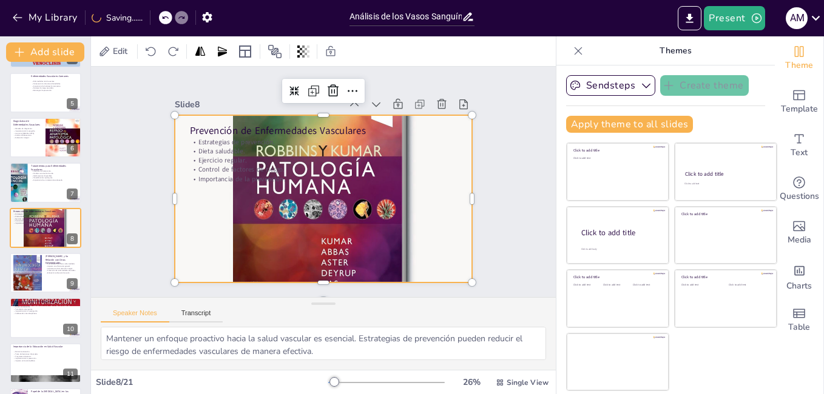
click at [339, 212] on div at bounding box center [324, 199] width 298 height 422
click at [379, 186] on div at bounding box center [322, 198] width 340 height 451
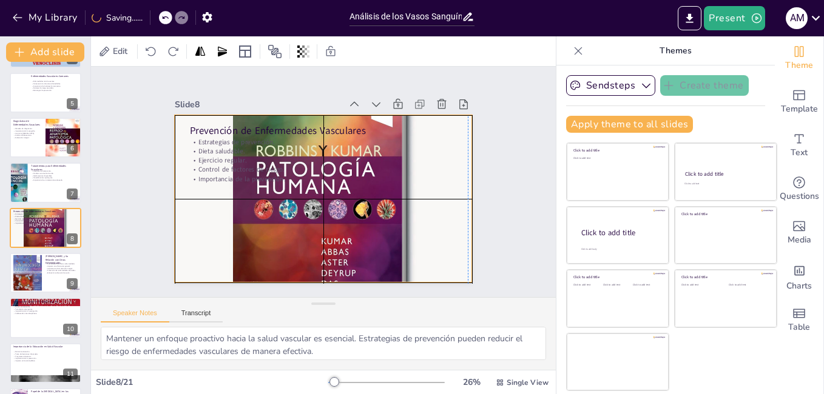
click at [336, 116] on div at bounding box center [319, 198] width 379 height 474
click at [336, 117] on div at bounding box center [324, 199] width 298 height 422
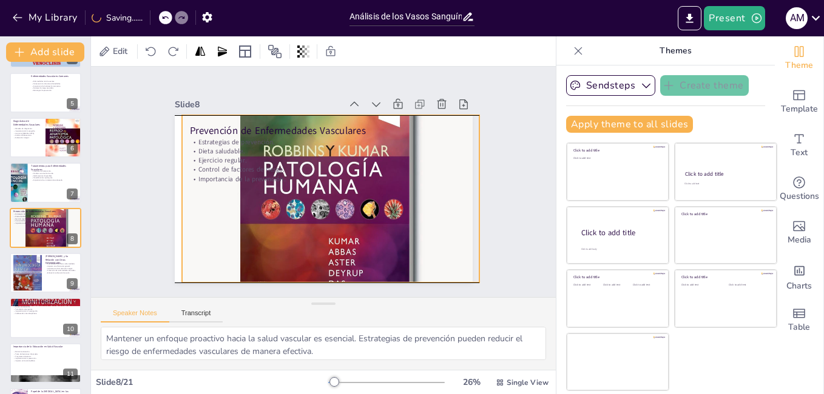
drag, startPoint x: 336, startPoint y: 117, endPoint x: 349, endPoint y: 118, distance: 13.4
click at [347, 115] on div "Prevención de Enfermedades Vasculares Estrategias de prevención. Dieta saludabl…" at bounding box center [324, 115] width 298 height 0
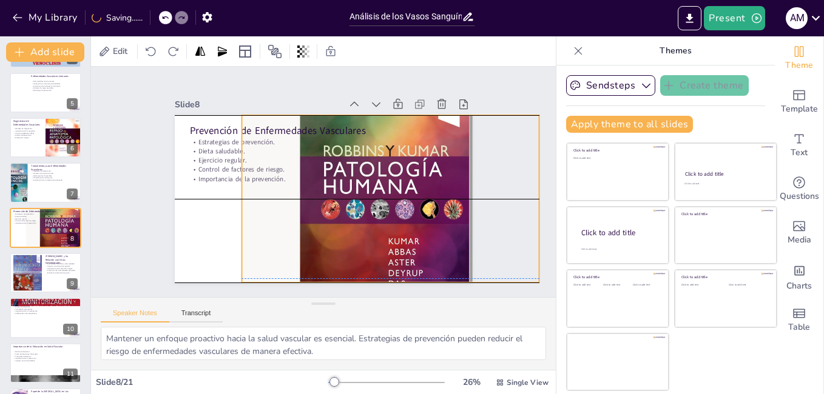
drag, startPoint x: 351, startPoint y: 119, endPoint x: 402, endPoint y: 118, distance: 51.0
click at [402, 118] on div at bounding box center [388, 206] width 340 height 451
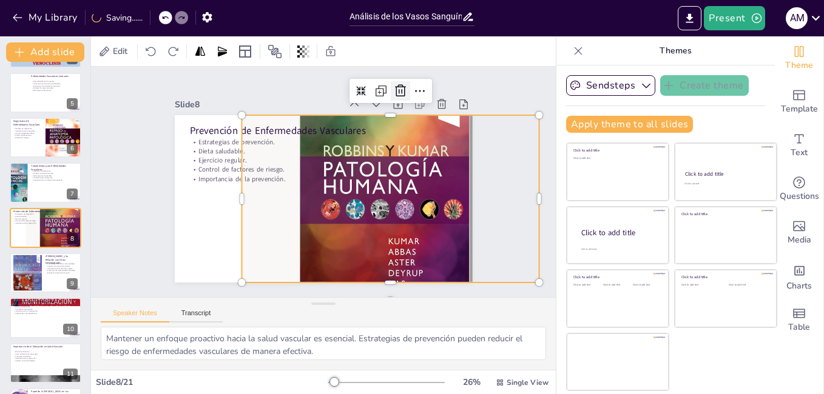
click at [393, 89] on icon at bounding box center [400, 91] width 15 height 15
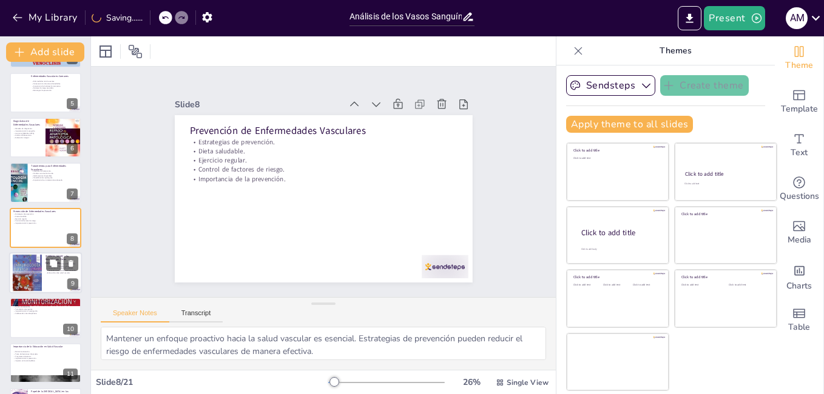
checkbox input "true"
click at [52, 277] on div at bounding box center [45, 272] width 73 height 41
type textarea "La salud de los vasos sanguíneos afecta directamente a otras condiciones de sal…"
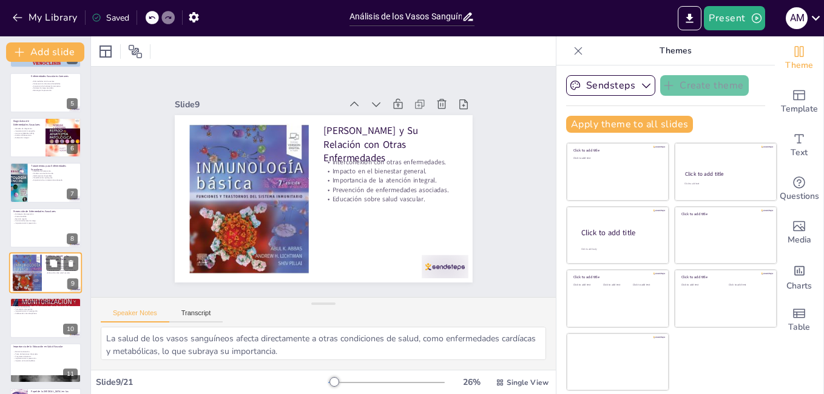
scroll to position [224, 0]
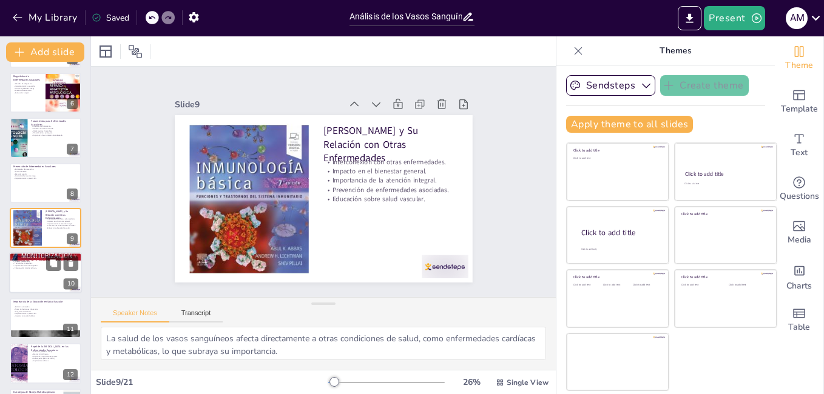
checkbox input "true"
click at [11, 282] on div at bounding box center [45, 273] width 73 height 41
type textarea "La investigación en patología vascular está en constante evolución, proporciona…"
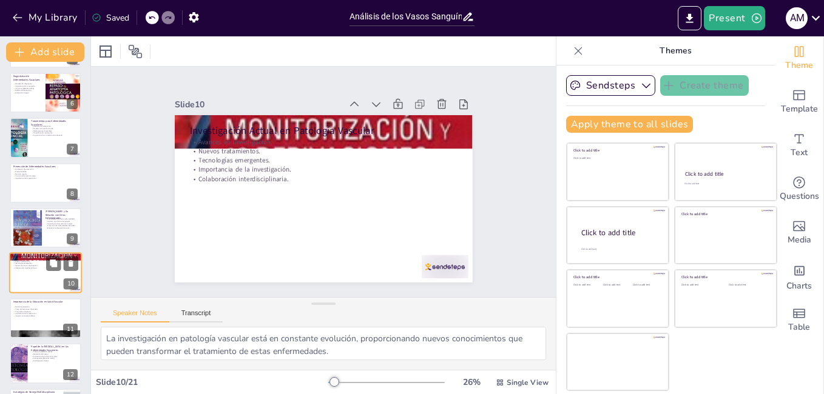
scroll to position [270, 0]
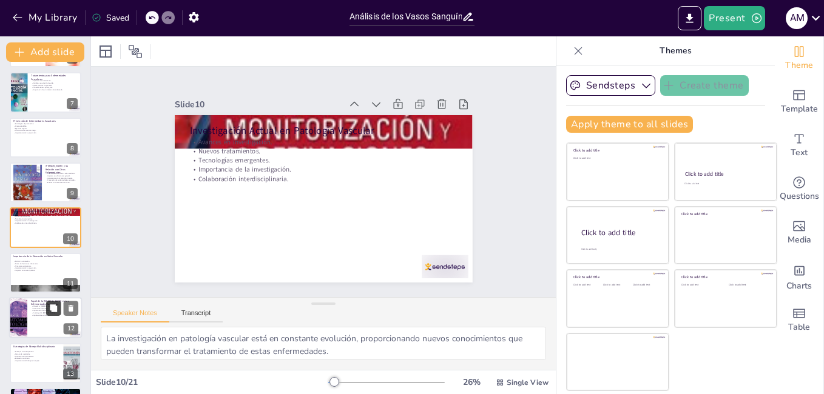
checkbox input "true"
click at [52, 306] on icon at bounding box center [53, 309] width 8 height 8
type textarea "La genética juega un papel crucial en la predisposición a diversas enfermedades…"
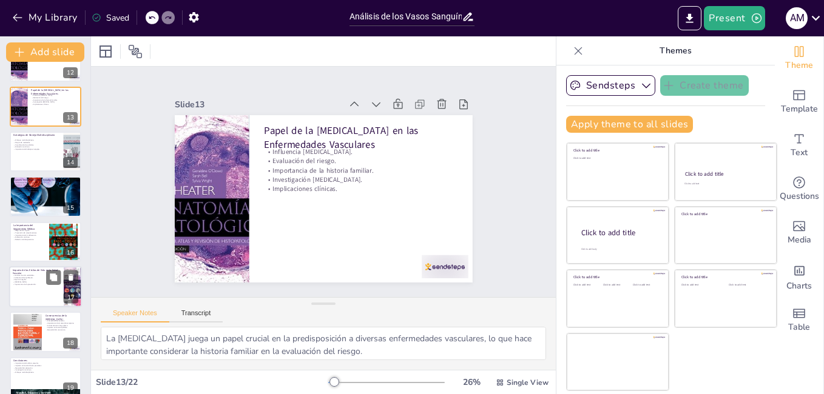
scroll to position [675, 0]
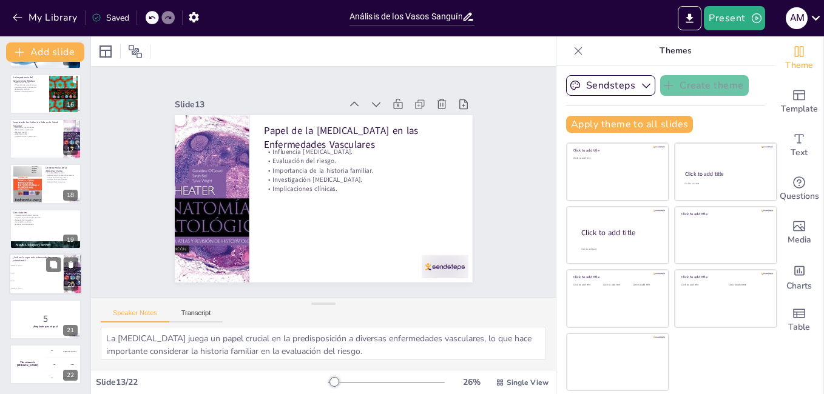
checkbox input "true"
click at [39, 278] on li "Íntima" at bounding box center [36, 282] width 55 height 8
type textarea "La capa más interna de los vasos sanguíneos es la íntima, como se mencionó en l…"
checkbox input "true"
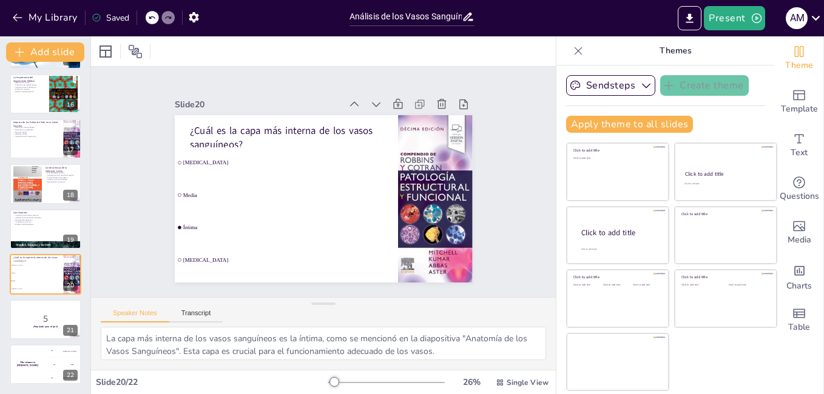
checkbox input "true"
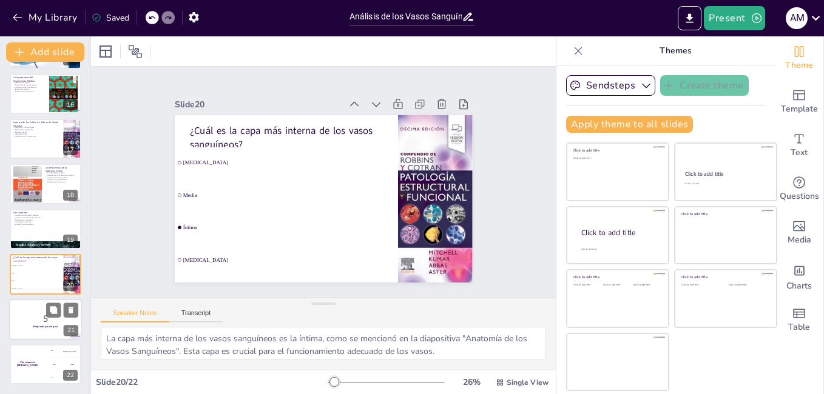
checkbox input "true"
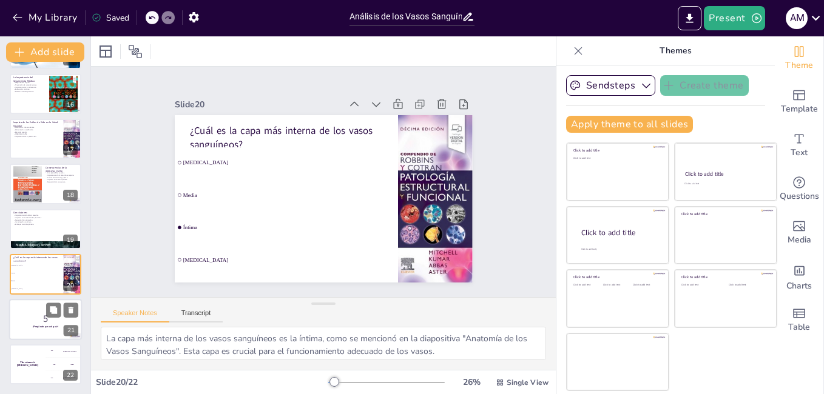
click at [44, 313] on p "5" at bounding box center [46, 318] width 66 height 13
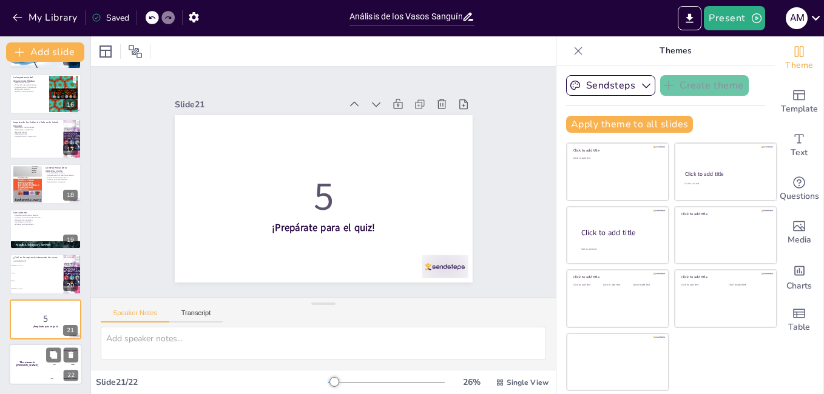
checkbox input "true"
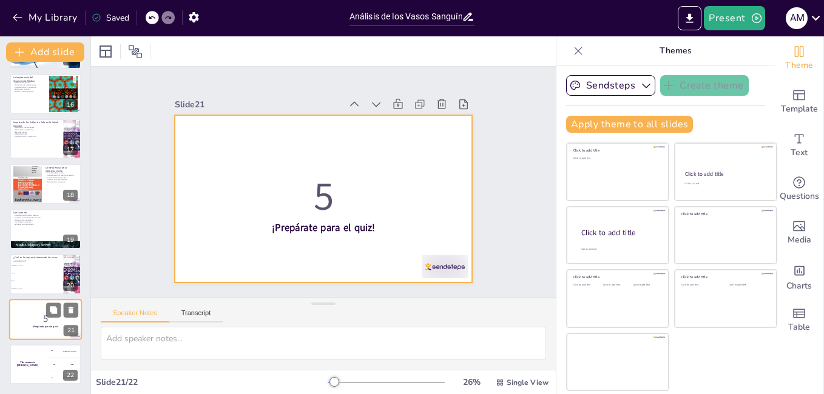
checkbox input "true"
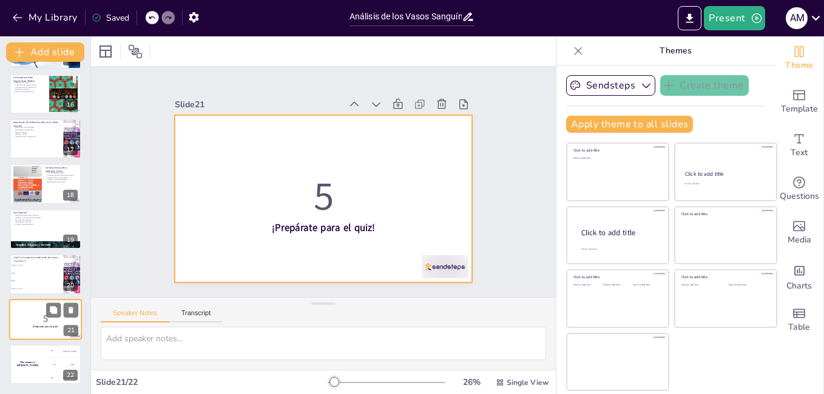
checkbox input "true"
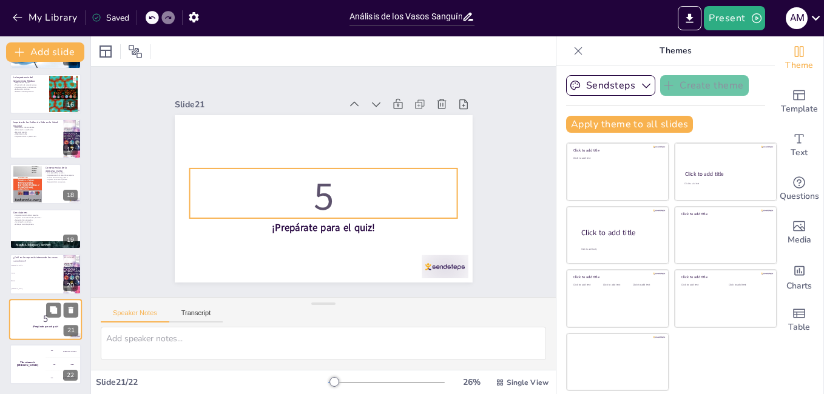
checkbox input "true"
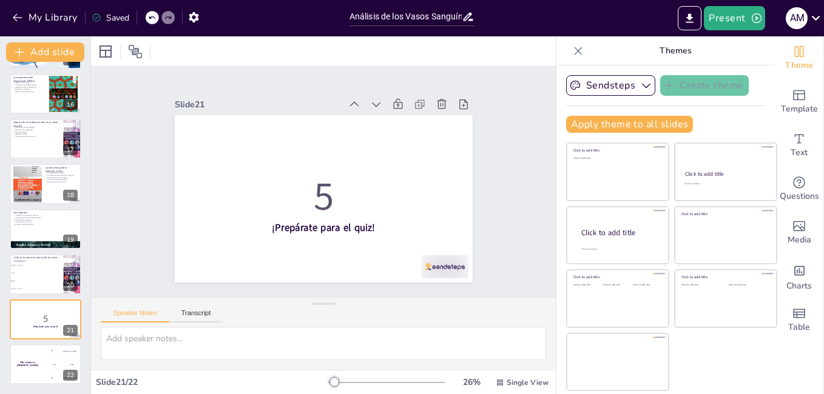
checkbox input "true"
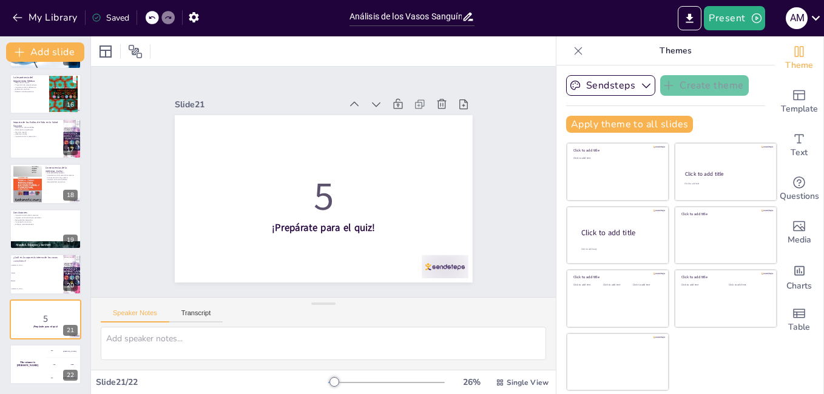
checkbox input "true"
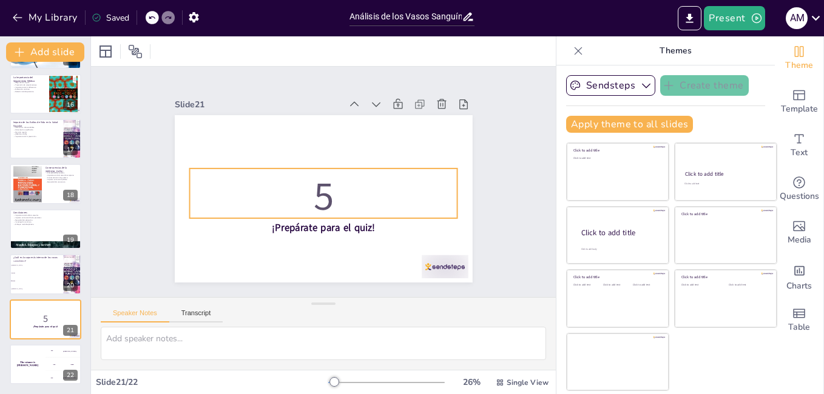
checkbox input "true"
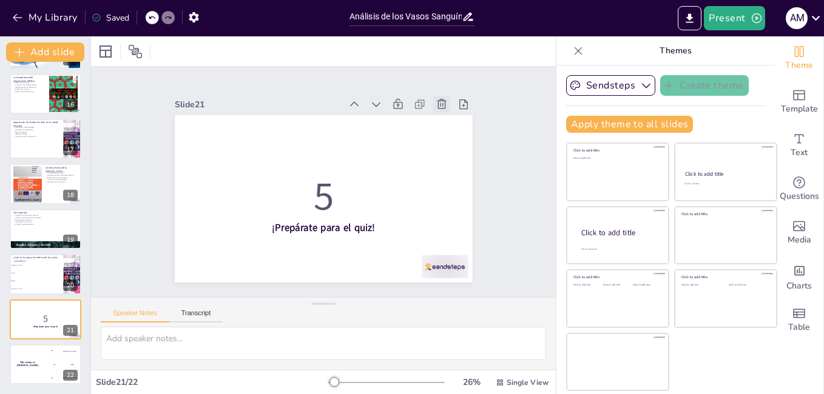
click at [444, 112] on icon at bounding box center [449, 117] width 10 height 11
checkbox input "true"
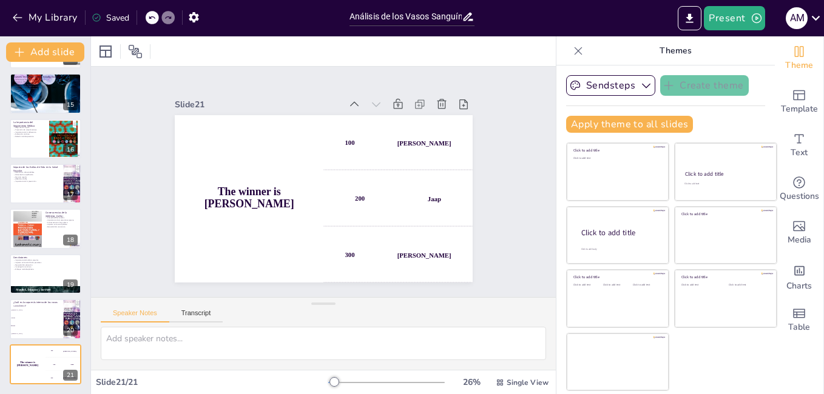
checkbox input "true"
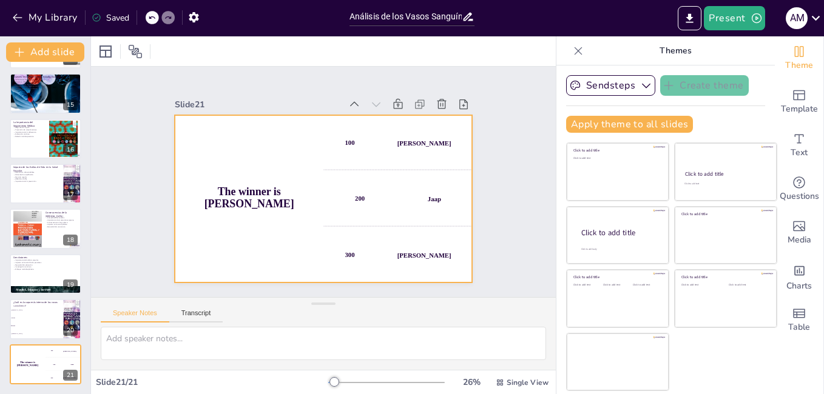
checkbox input "true"
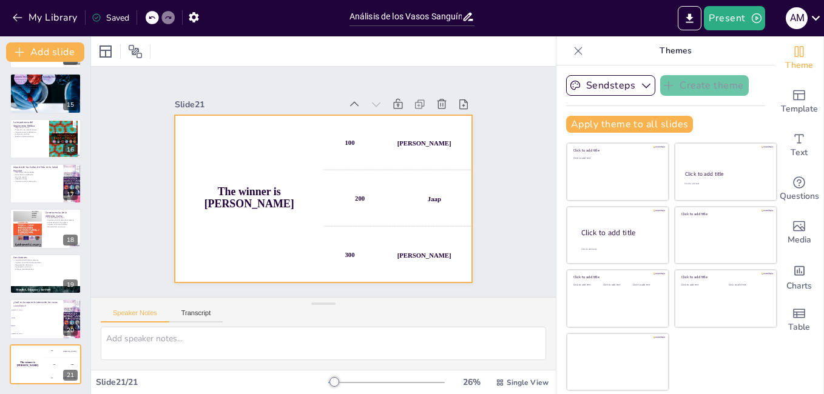
checkbox input "true"
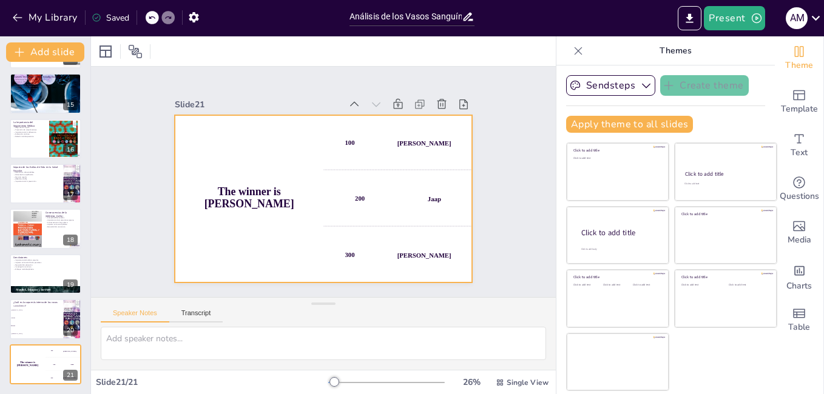
checkbox input "true"
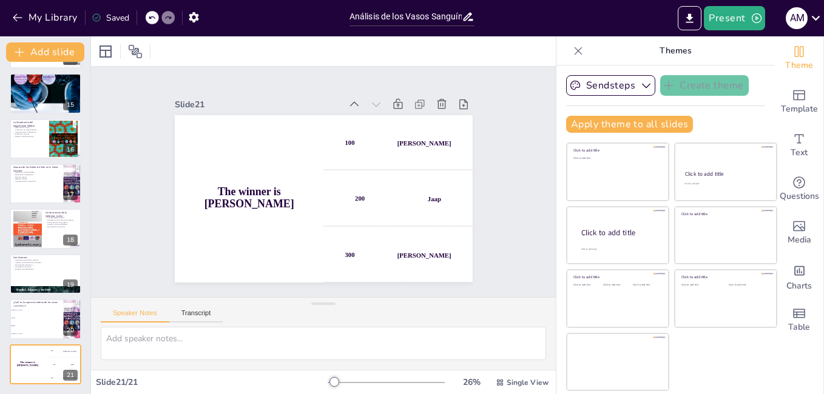
click at [436, 100] on icon at bounding box center [442, 104] width 12 height 12
type textarea "La capa más interna de los vasos sanguíneos es la íntima, como se mencionó en l…"
checkbox input "true"
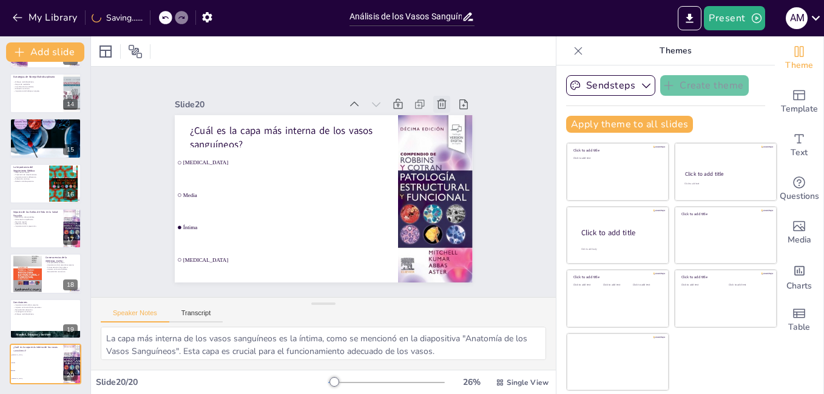
scroll to position [585, 0]
checkbox input "true"
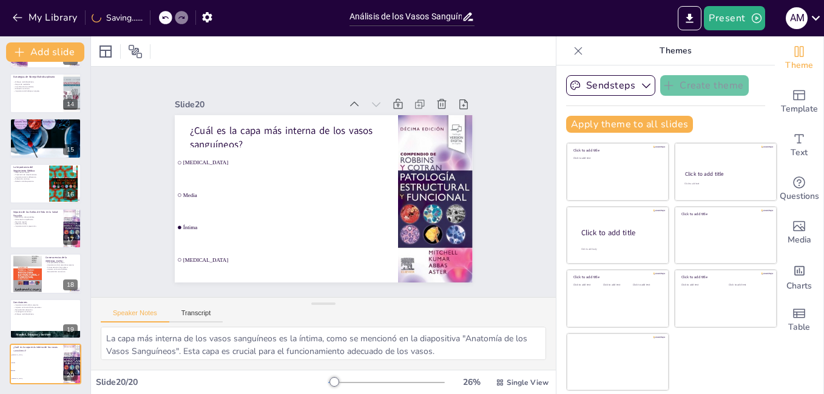
checkbox input "true"
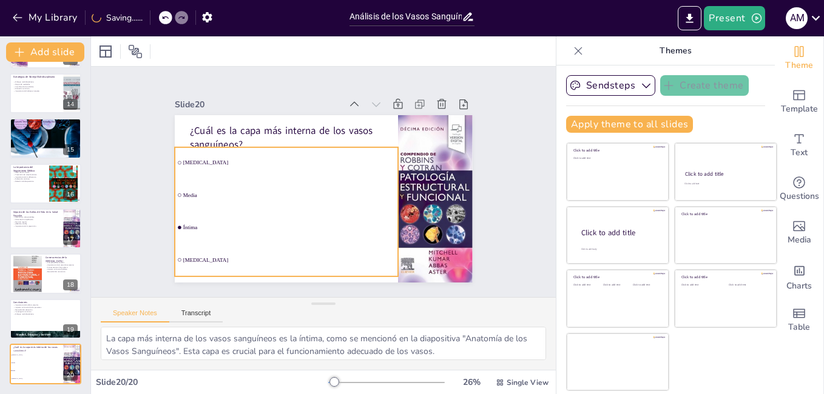
checkbox input "true"
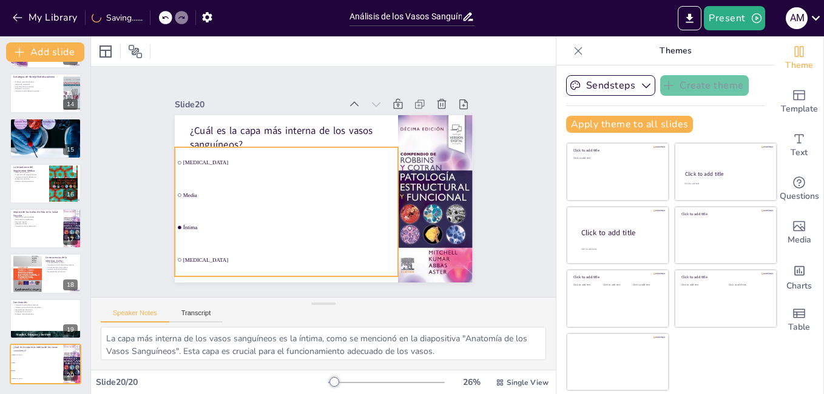
checkbox input "true"
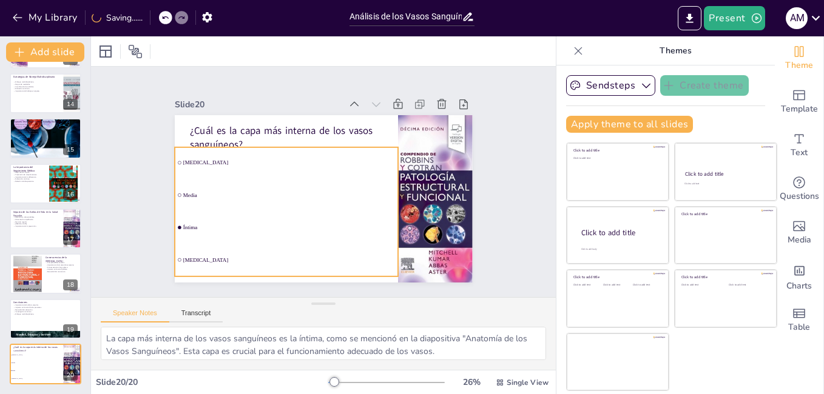
checkbox input "true"
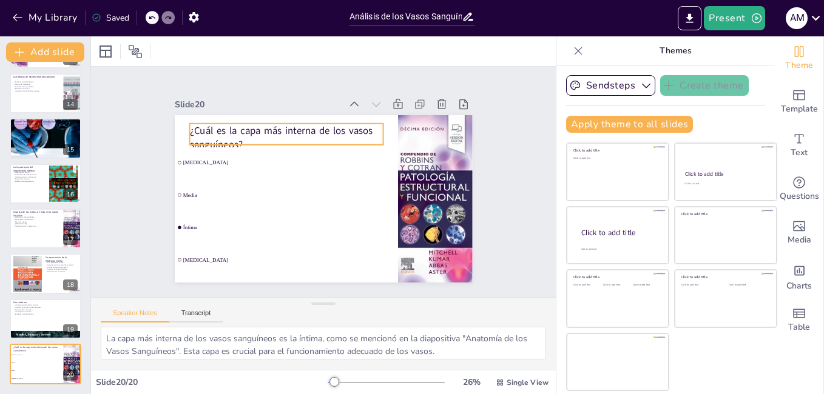
checkbox input "true"
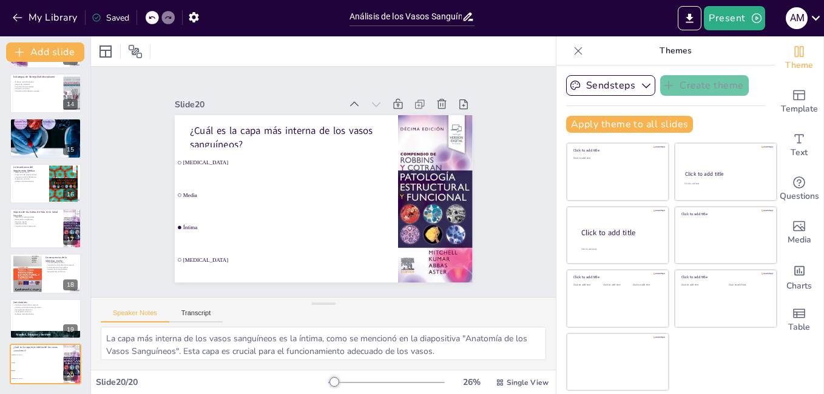
checkbox input "true"
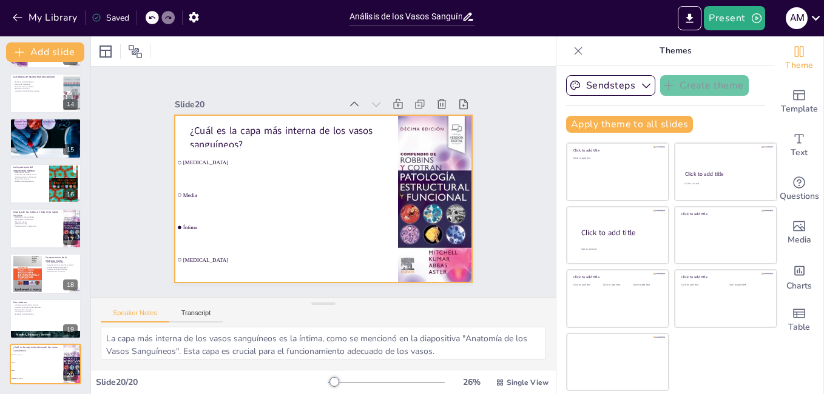
checkbox input "true"
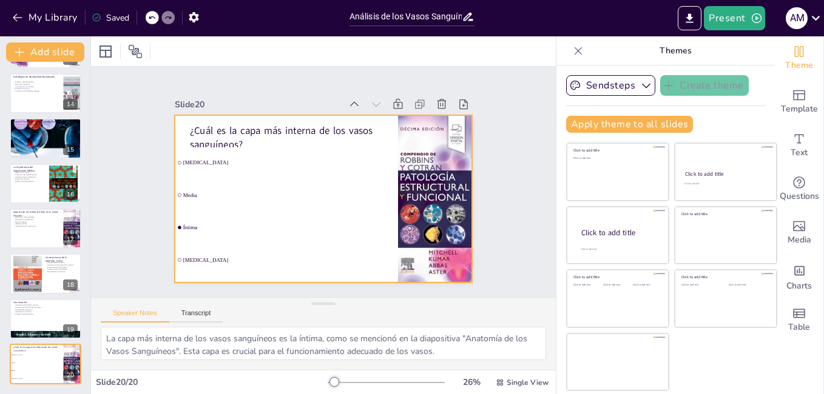
checkbox input "true"
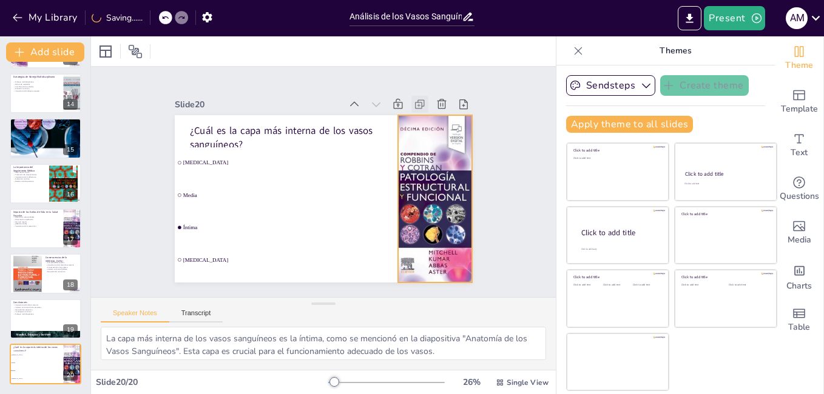
checkbox input "true"
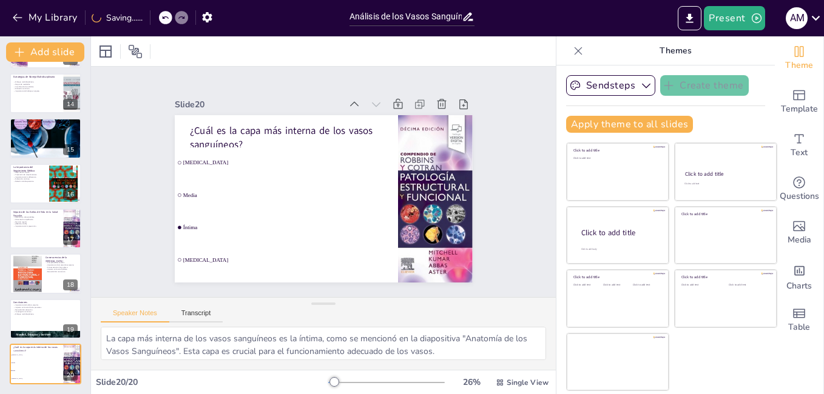
checkbox input "true"
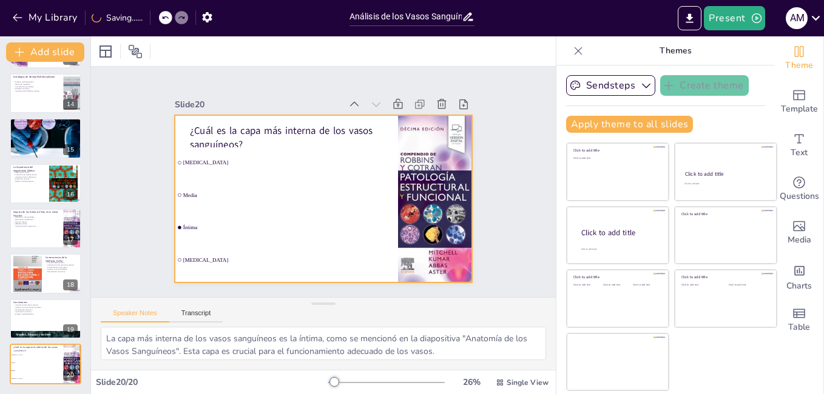
checkbox input "true"
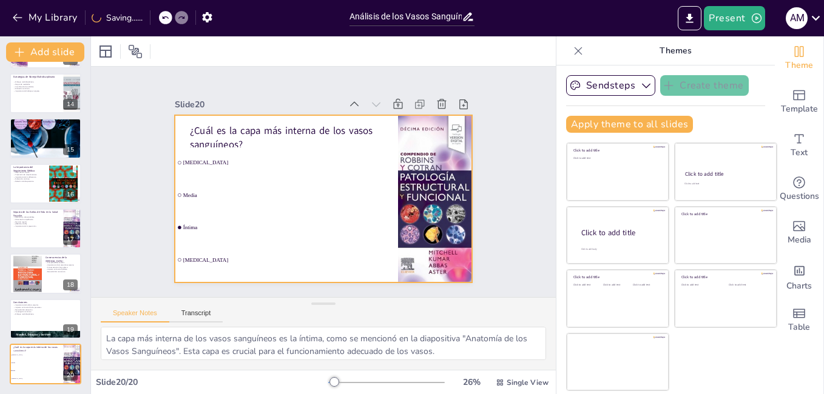
checkbox input "true"
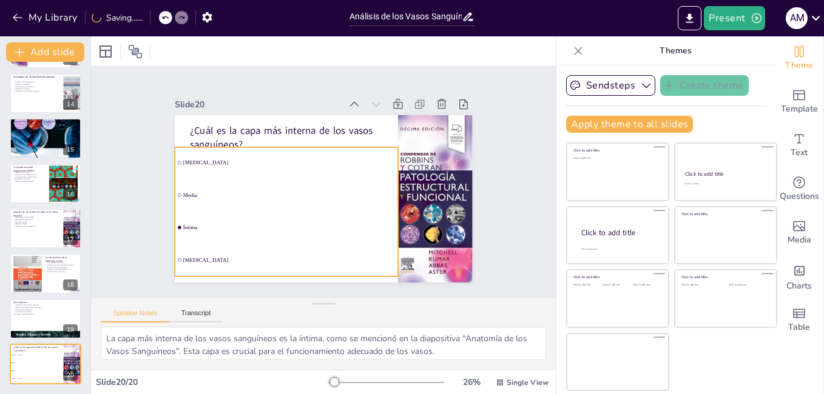
checkbox input "true"
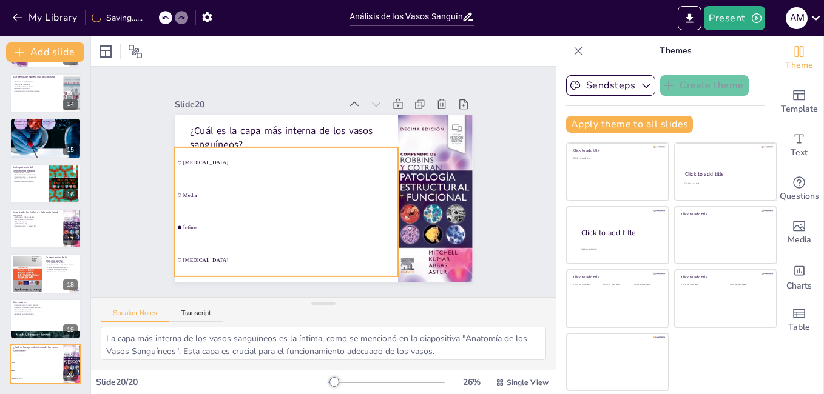
checkbox input "true"
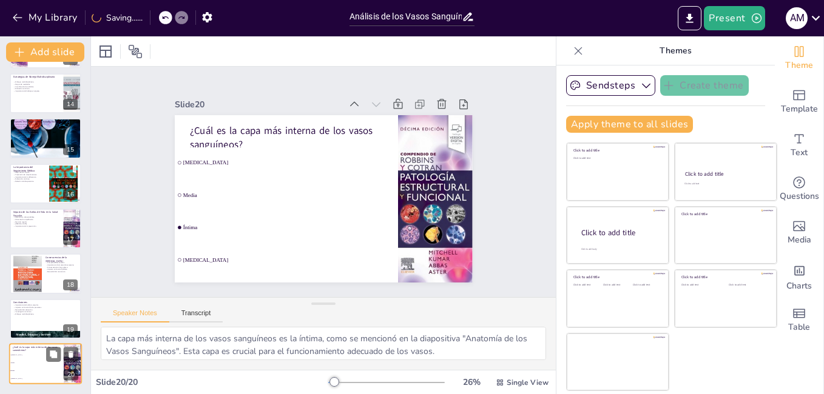
checkbox input "true"
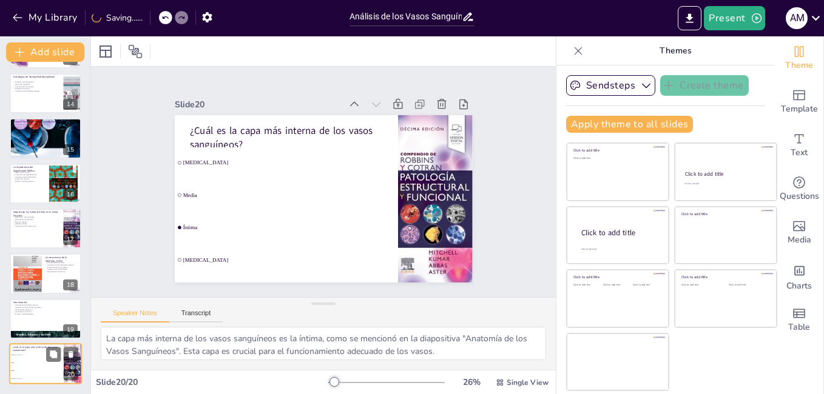
checkbox input "true"
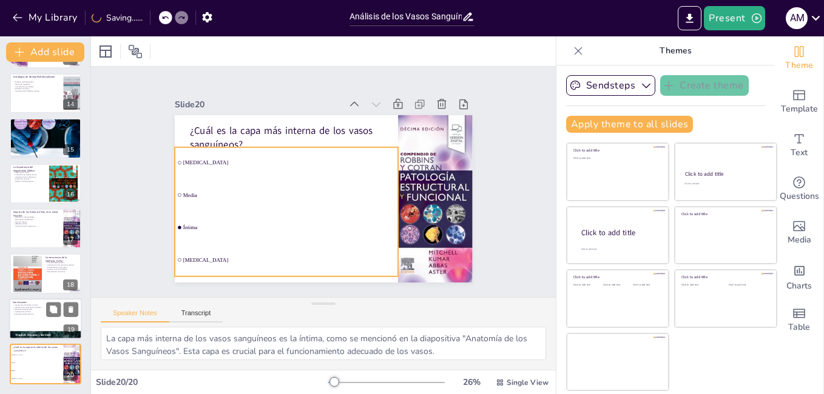
checkbox input "true"
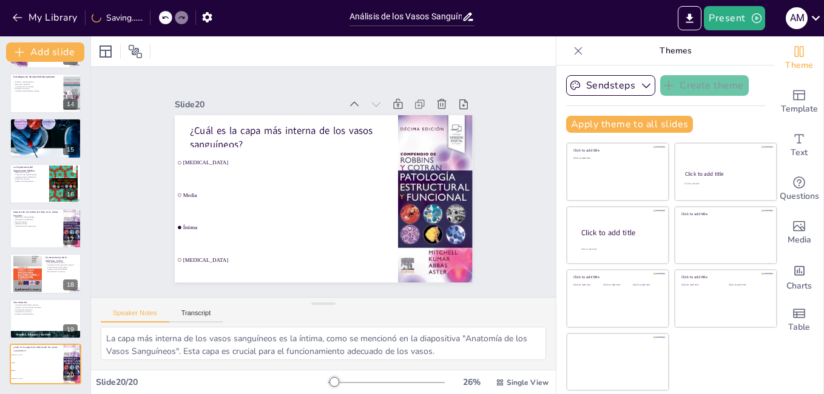
checkbox input "true"
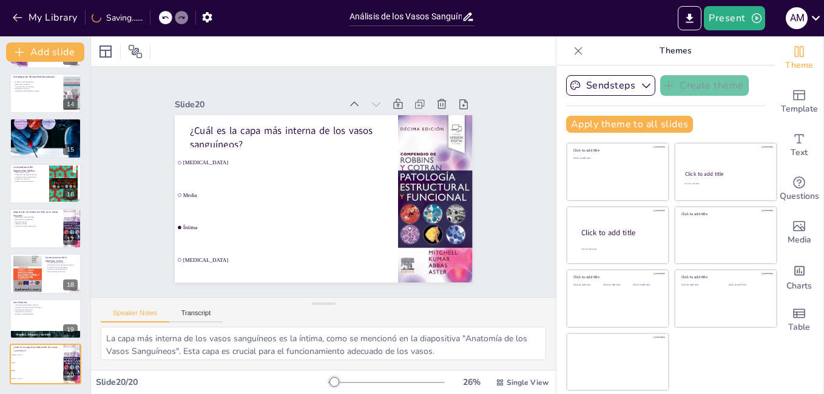
checkbox input "true"
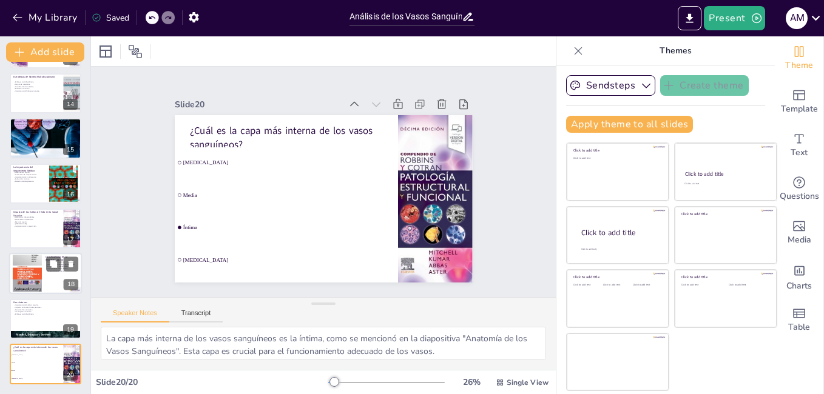
checkbox input "true"
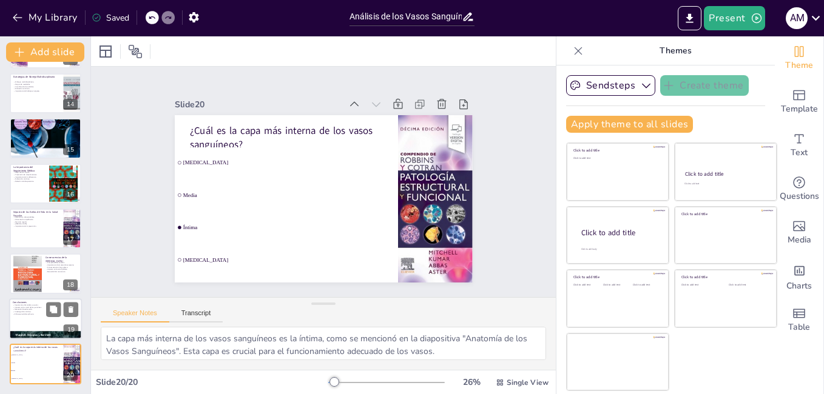
checkbox input "true"
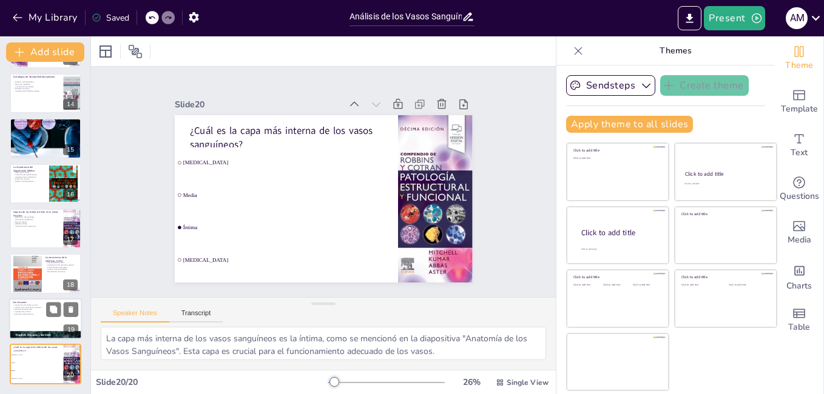
checkbox input "true"
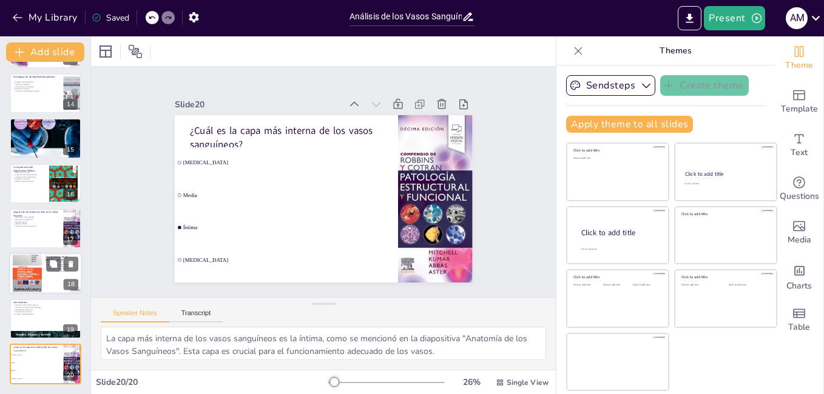
checkbox input "true"
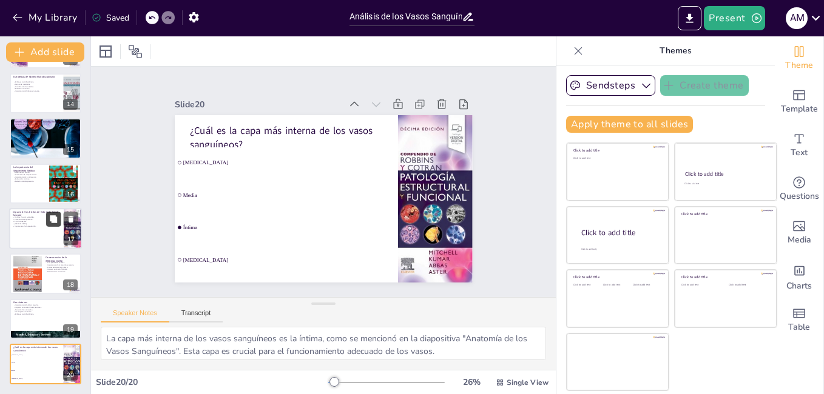
checkbox input "true"
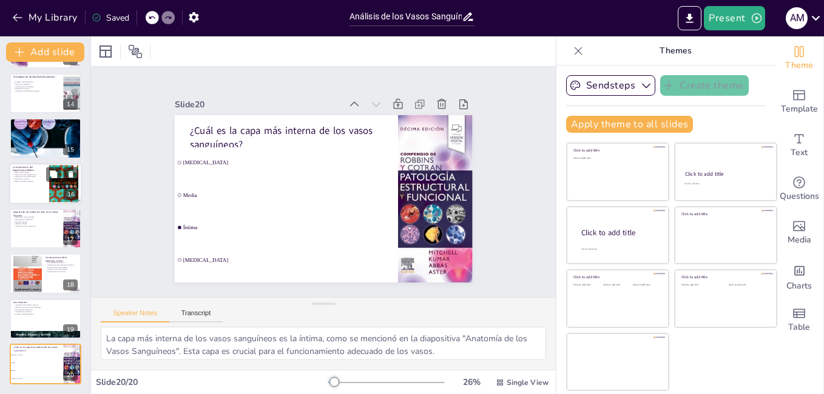
checkbox input "true"
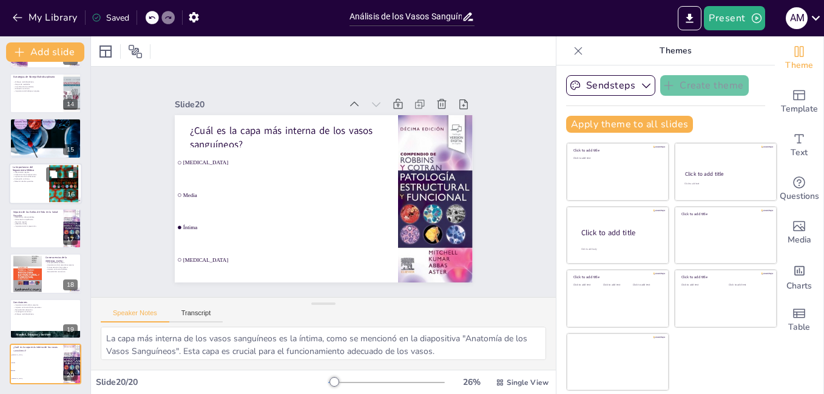
checkbox input "true"
click at [39, 170] on p "La Importancia del Seguimiento Médico" at bounding box center [29, 168] width 33 height 7
type textarea "El seguimiento regular permite a los médicos evaluar la salud vascular del paci…"
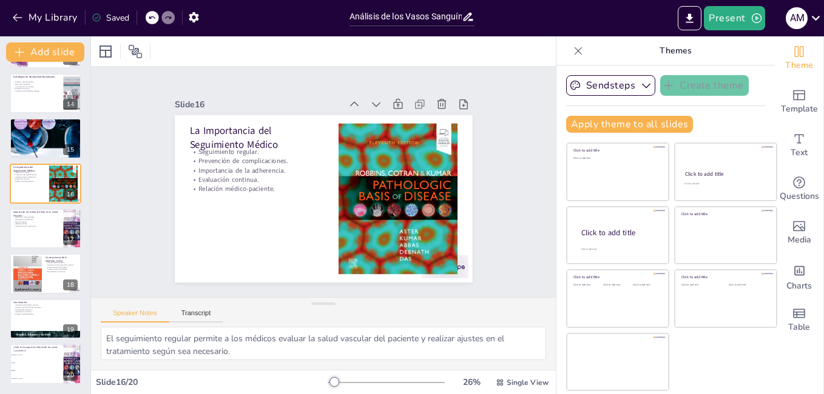
scroll to position [541, 0]
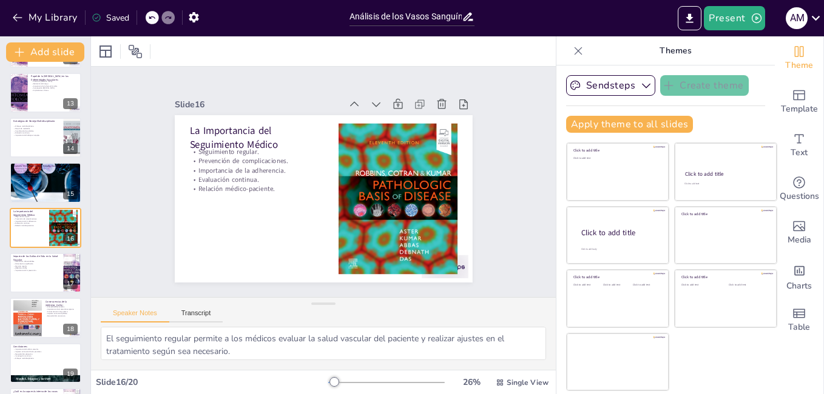
checkbox input "true"
click at [29, 117] on div "Estrategias de Manejo Multidisciplinario Enfoque multidisciplinario. Mejora de …" at bounding box center [45, 137] width 73 height 41
type textarea "Un enfoque multidisciplinario permite integrar diferentes especialidades médica…"
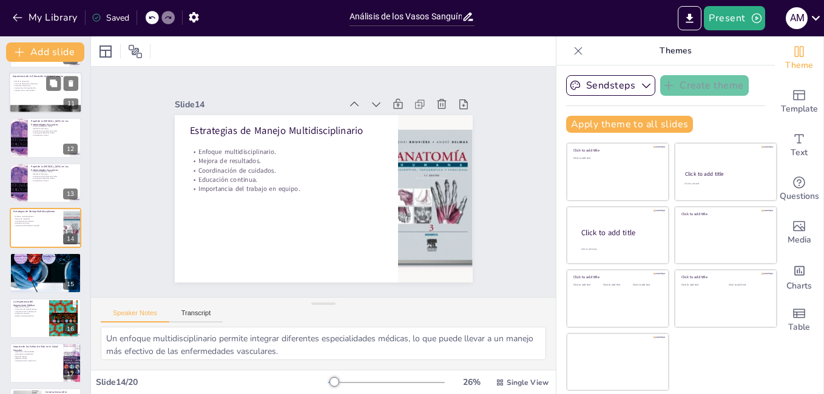
checkbox input "true"
click at [36, 93] on div at bounding box center [45, 92] width 73 height 41
type textarea "La educación es fundamental para empoderar a los pacientes, permitiéndoles comp…"
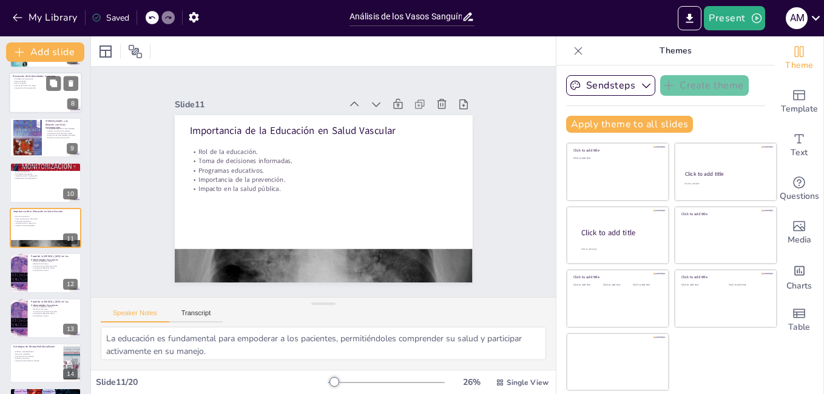
checkbox input "true"
click at [34, 73] on div "Prevención de Enfermedades Vasculares Estrategias de prevención. Dieta saludabl…" at bounding box center [45, 92] width 73 height 41
type textarea "Mantener un enfoque proactivo hacia la salud vascular es esencial. Estrategias …"
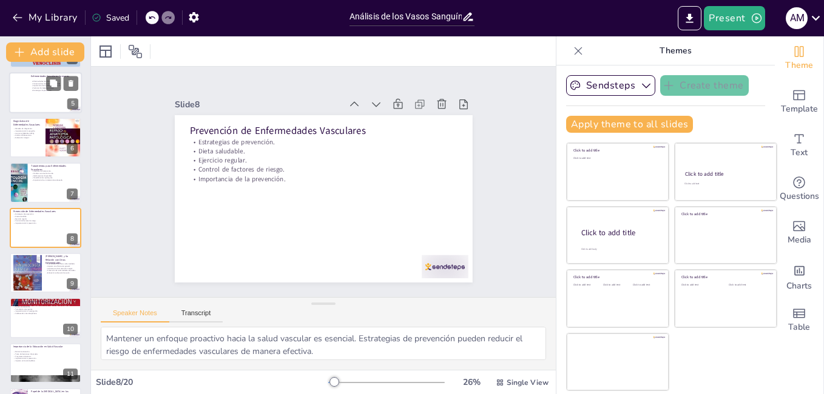
checkbox input "true"
click at [33, 85] on p "Importancia de la detección temprana." at bounding box center [54, 85] width 47 height 2
type textarea "La aterosclerosis, la trombosis y la hipertensión son algunas de las condicione…"
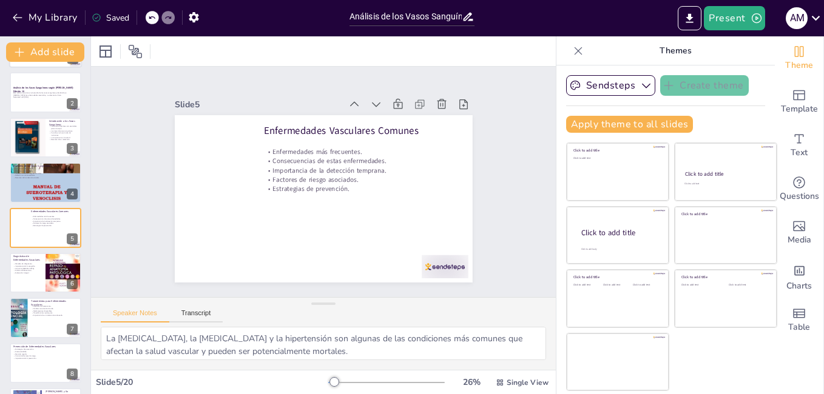
checkbox input "true"
click at [30, 66] on div at bounding box center [45, 47] width 73 height 41
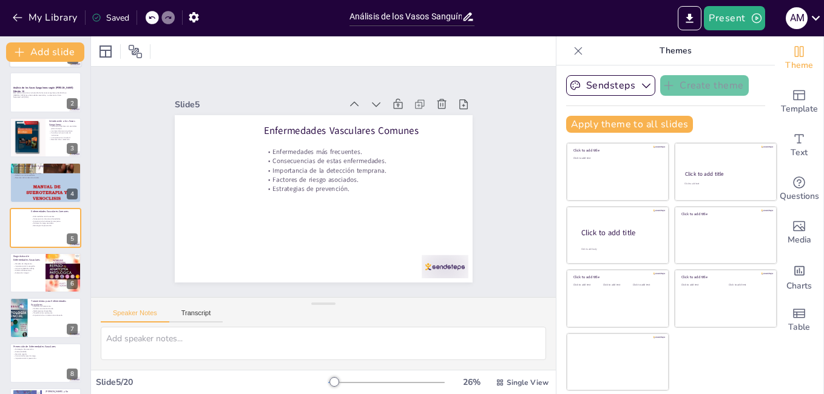
scroll to position [0, 0]
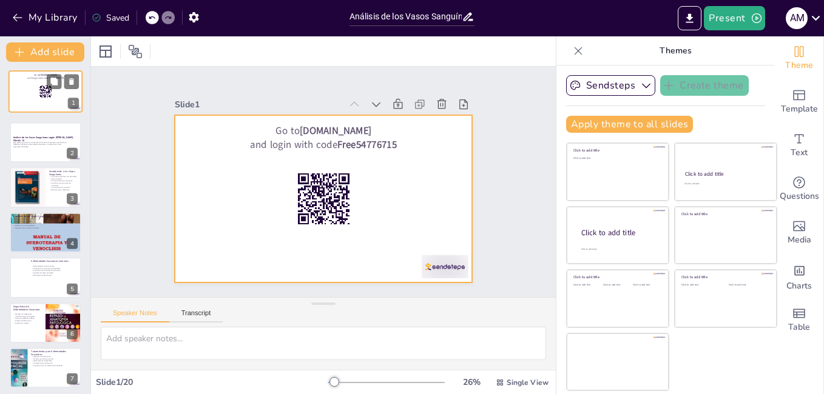
click at [30, 71] on div "Go to sendsteps.me and login with code Free54776715" at bounding box center [45, 71] width 73 height 0
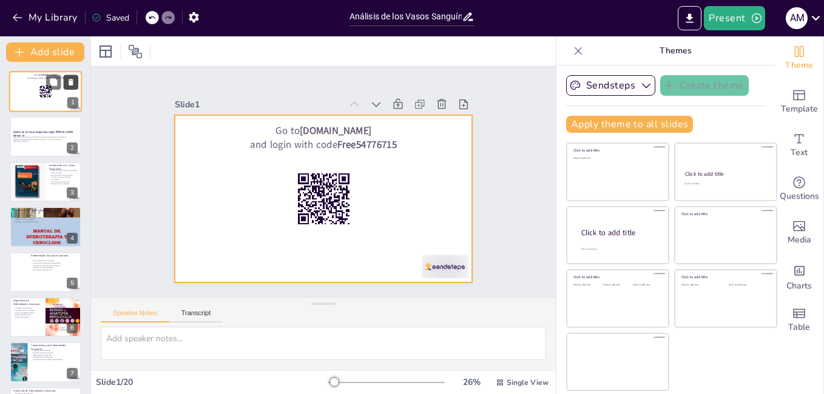
checkbox input "true"
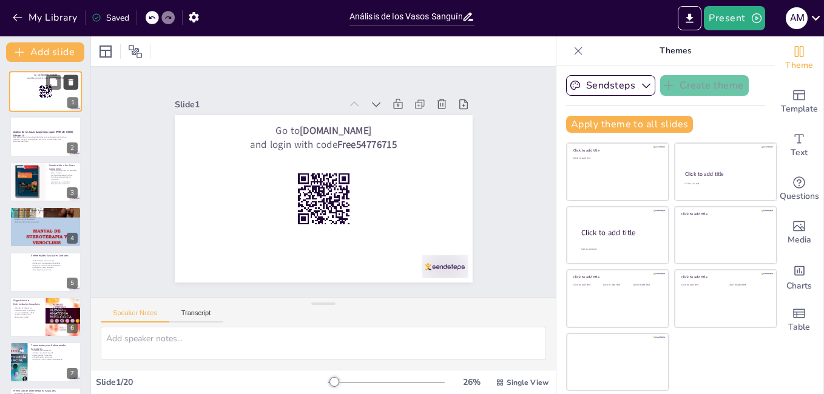
click at [74, 81] on icon at bounding box center [71, 82] width 8 height 8
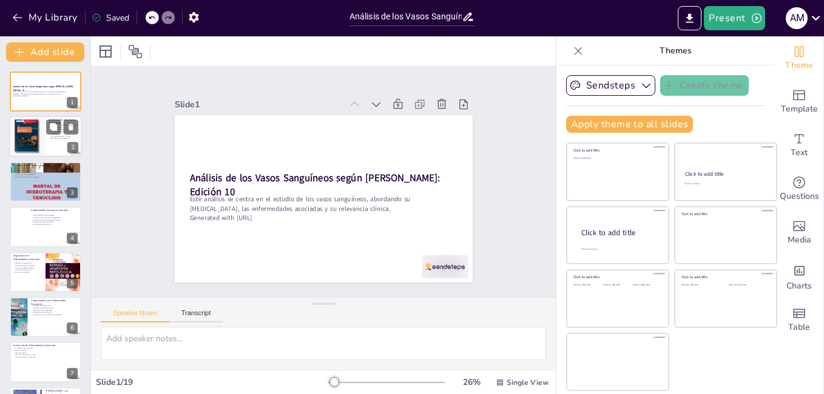
checkbox input "true"
click at [52, 155] on div at bounding box center [45, 136] width 73 height 41
type textarea "Los vasos sanguíneos son fundamentales para la circulación sanguínea y el sumin…"
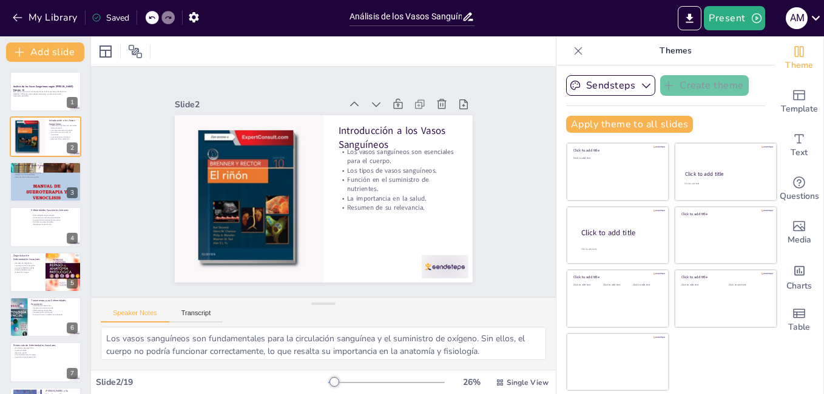
checkbox input "true"
